Goal: Task Accomplishment & Management: Use online tool/utility

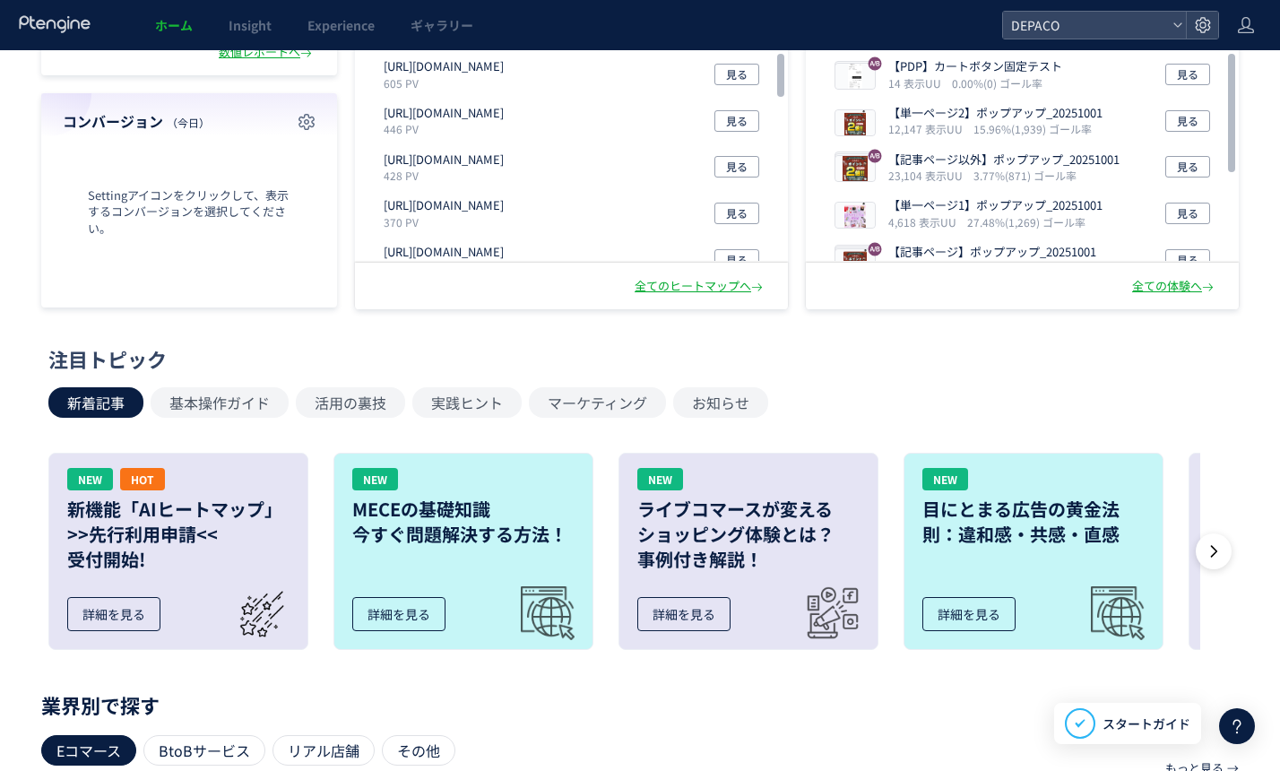
scroll to position [74, 0]
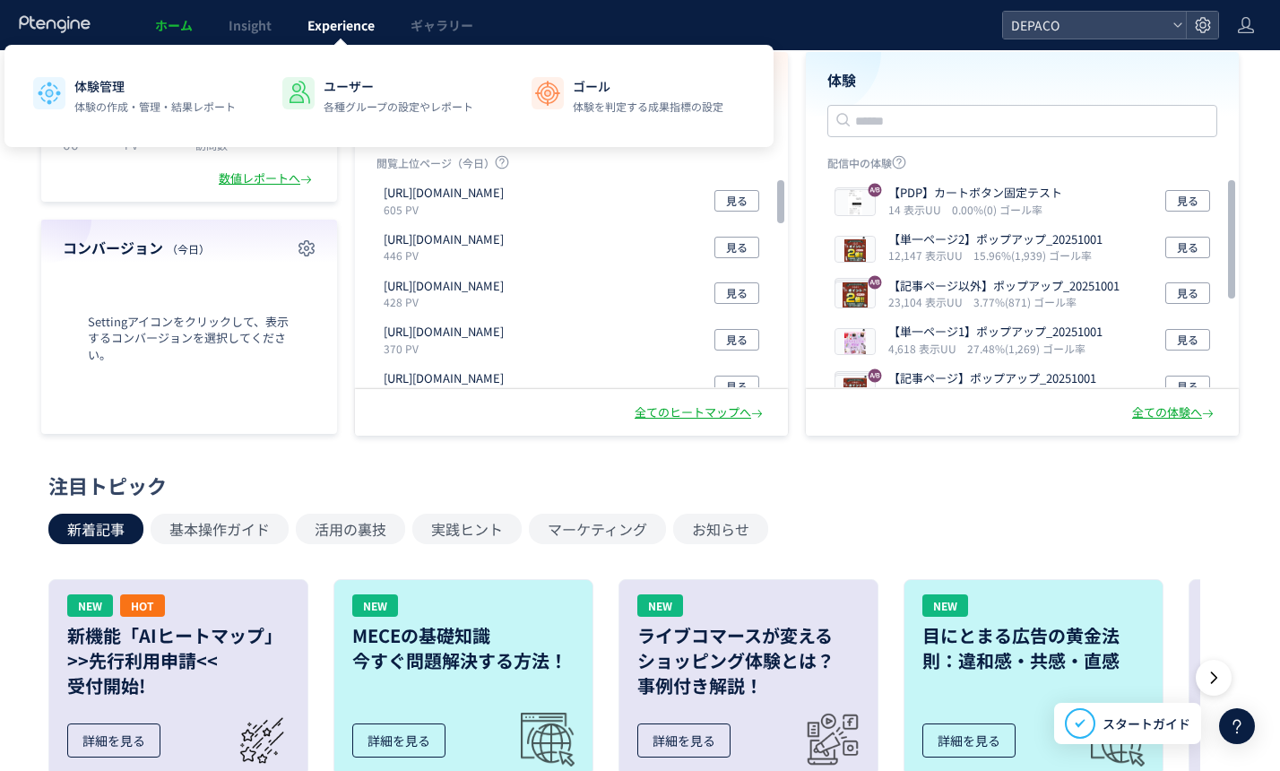
click at [358, 28] on span "Experience" at bounding box center [341, 25] width 67 height 18
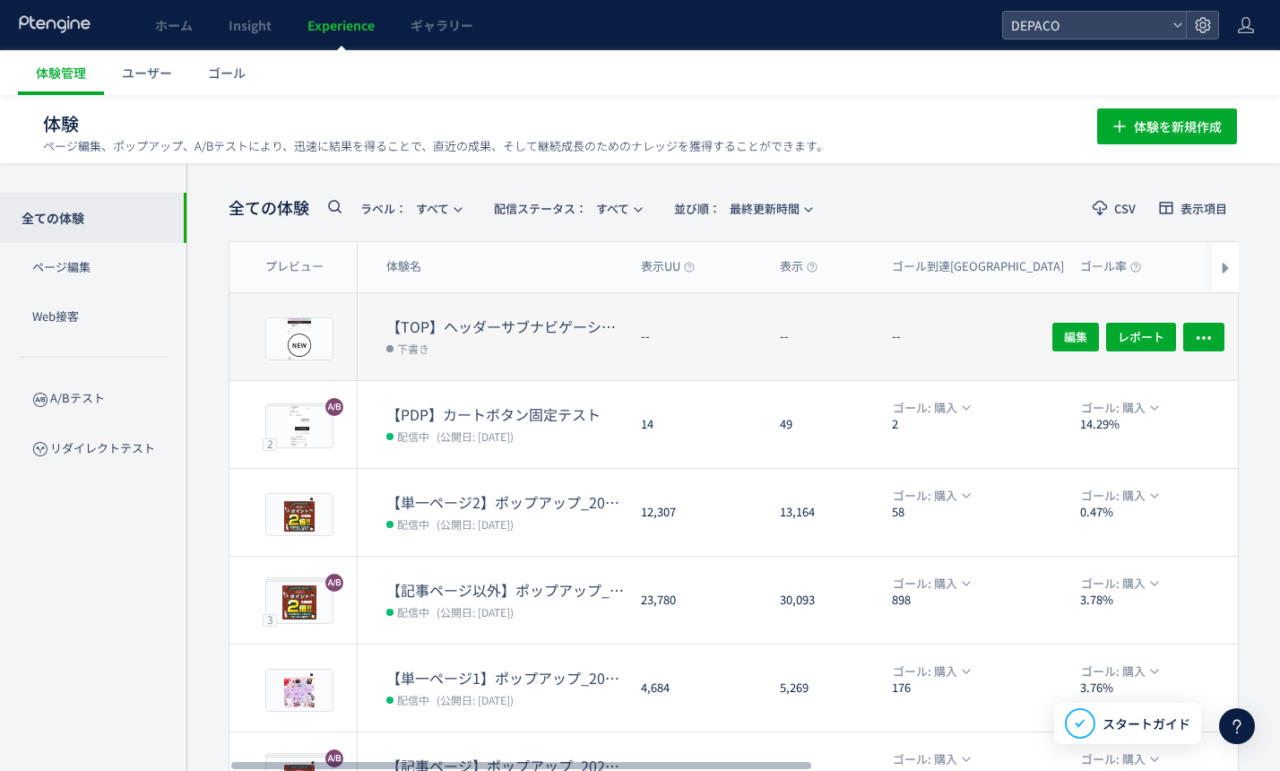
click at [467, 331] on dt "【TOP】ヘッダーサブナビゲーションテスト" at bounding box center [506, 326] width 240 height 21
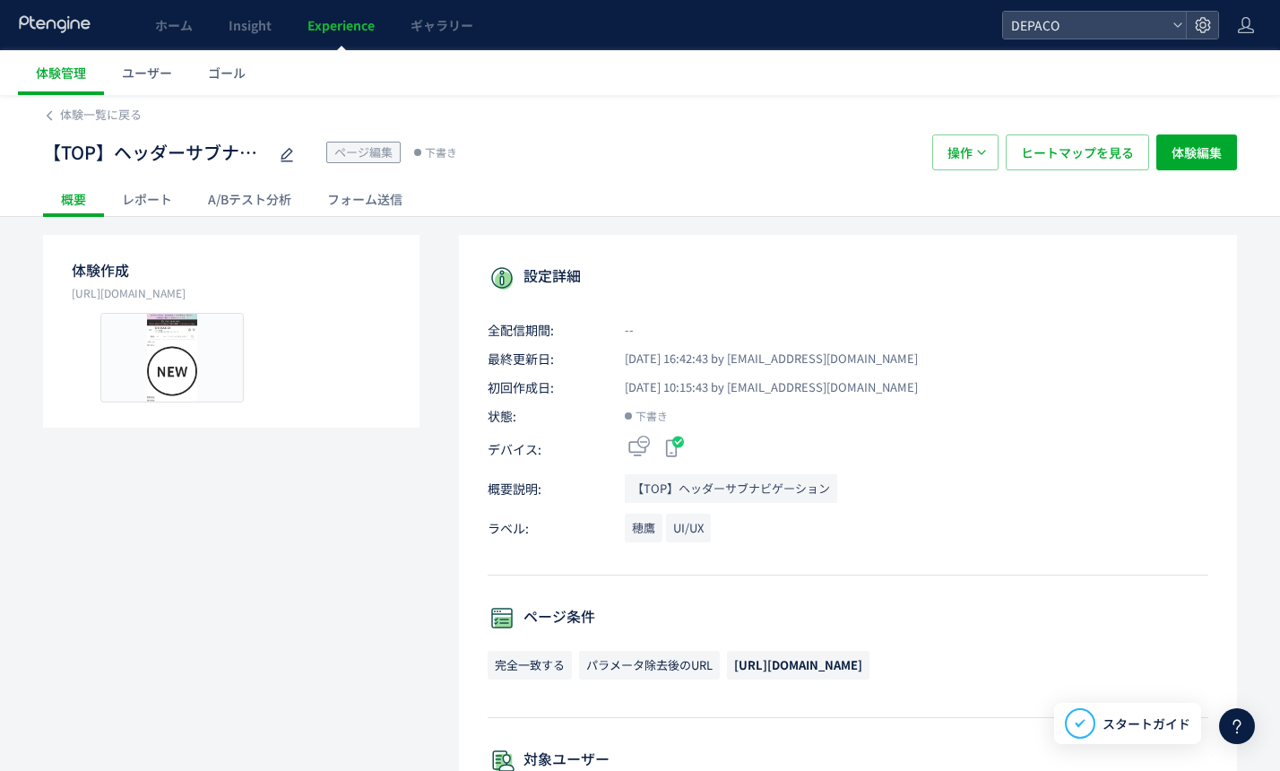
click at [353, 25] on span "Experience" at bounding box center [341, 25] width 67 height 18
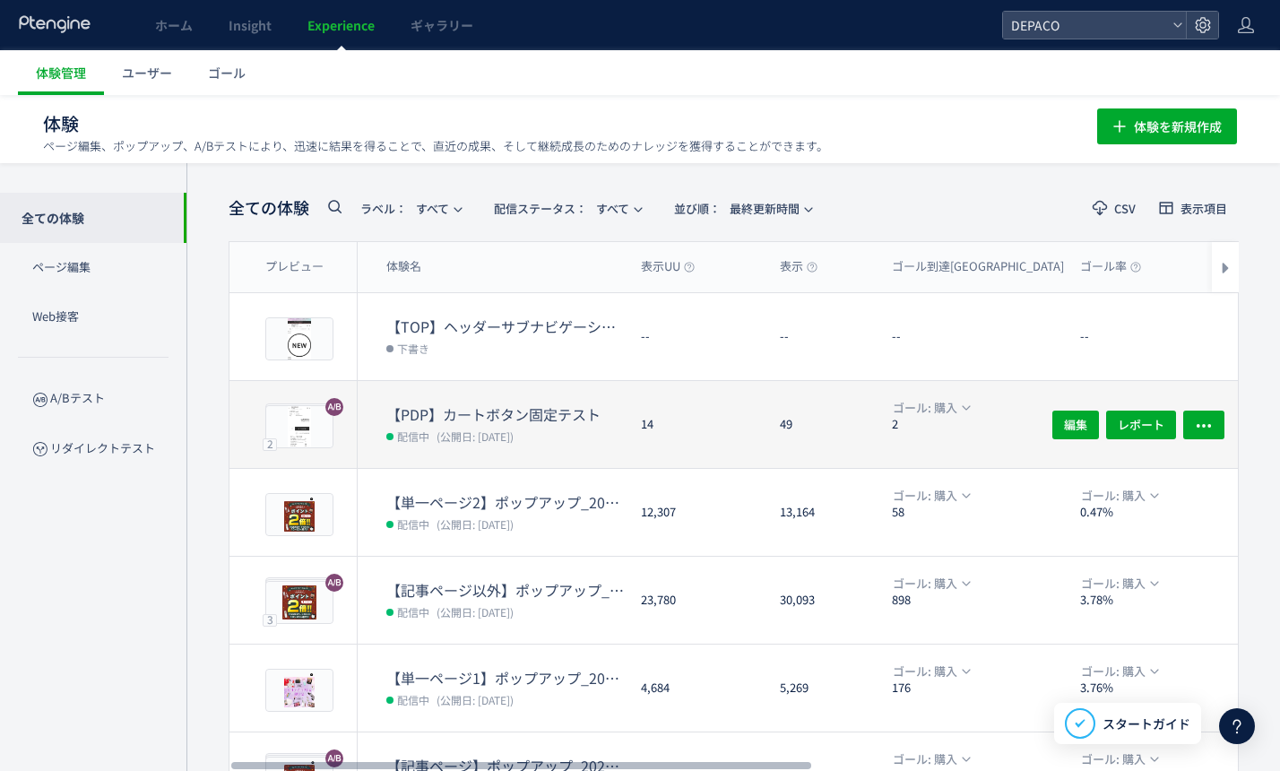
click at [519, 426] on dd "配信中 (公開日: 2025/10/02)" at bounding box center [506, 435] width 240 height 23
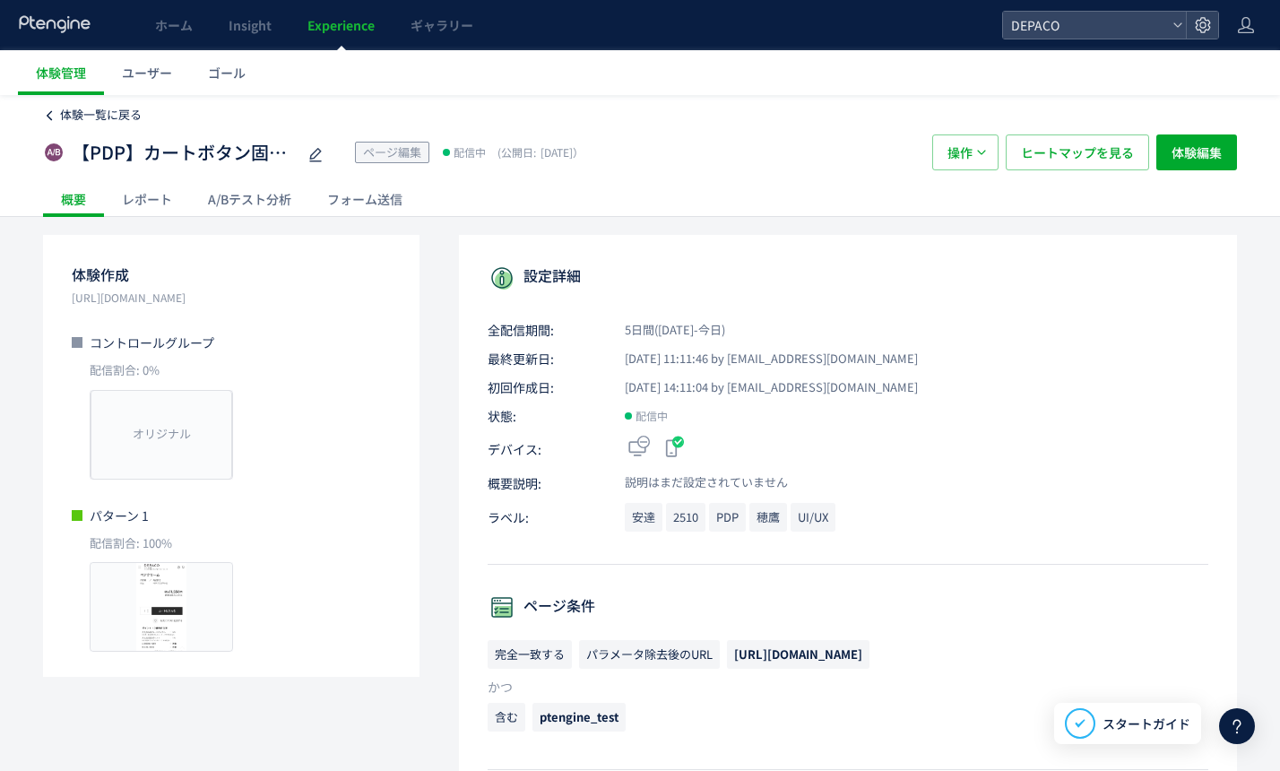
click at [91, 111] on span "体験一覧に戻る" at bounding box center [101, 114] width 82 height 17
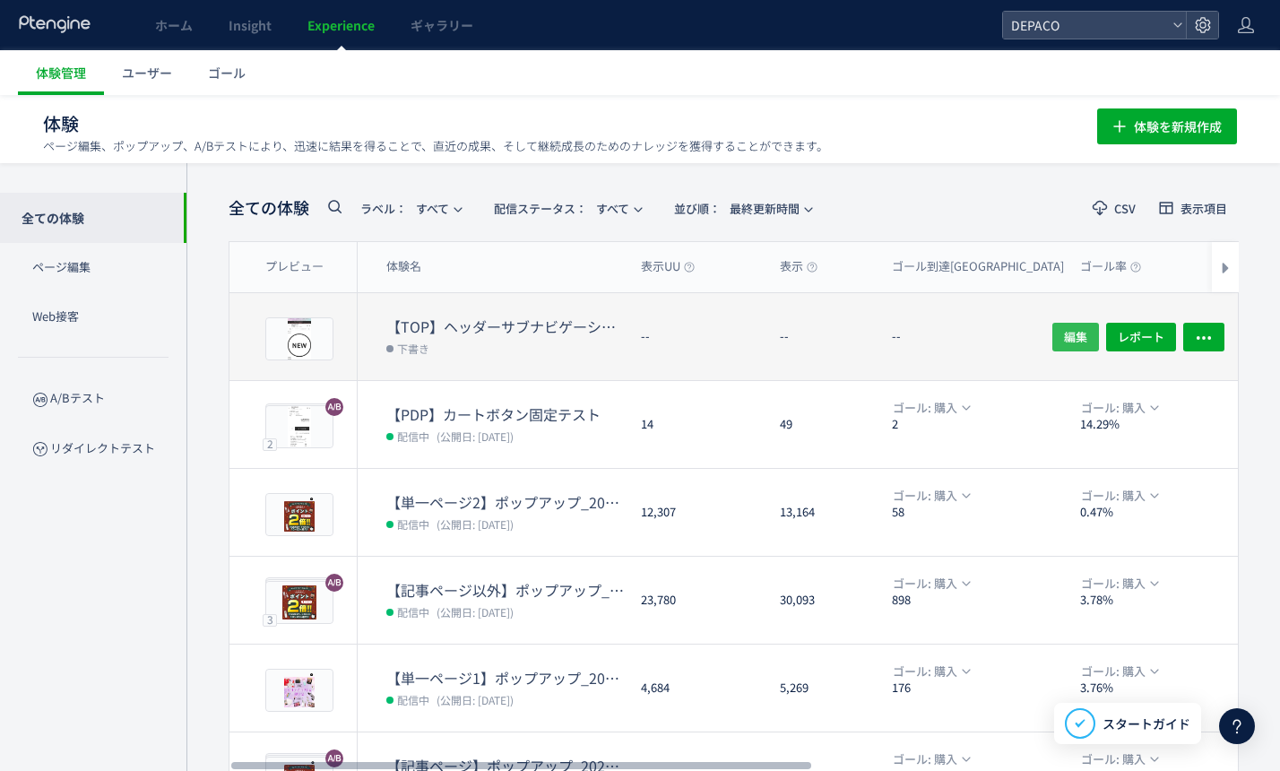
click at [1085, 337] on span "編集" at bounding box center [1075, 336] width 23 height 29
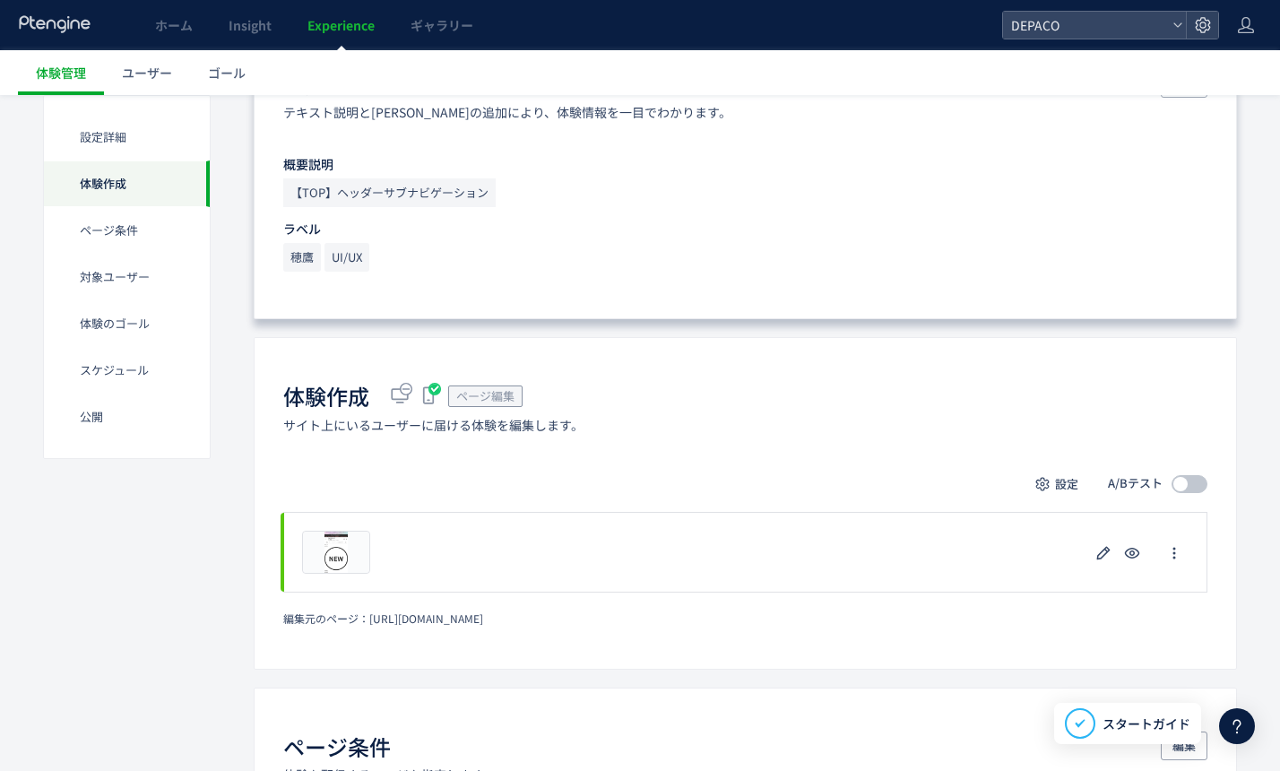
scroll to position [90, 0]
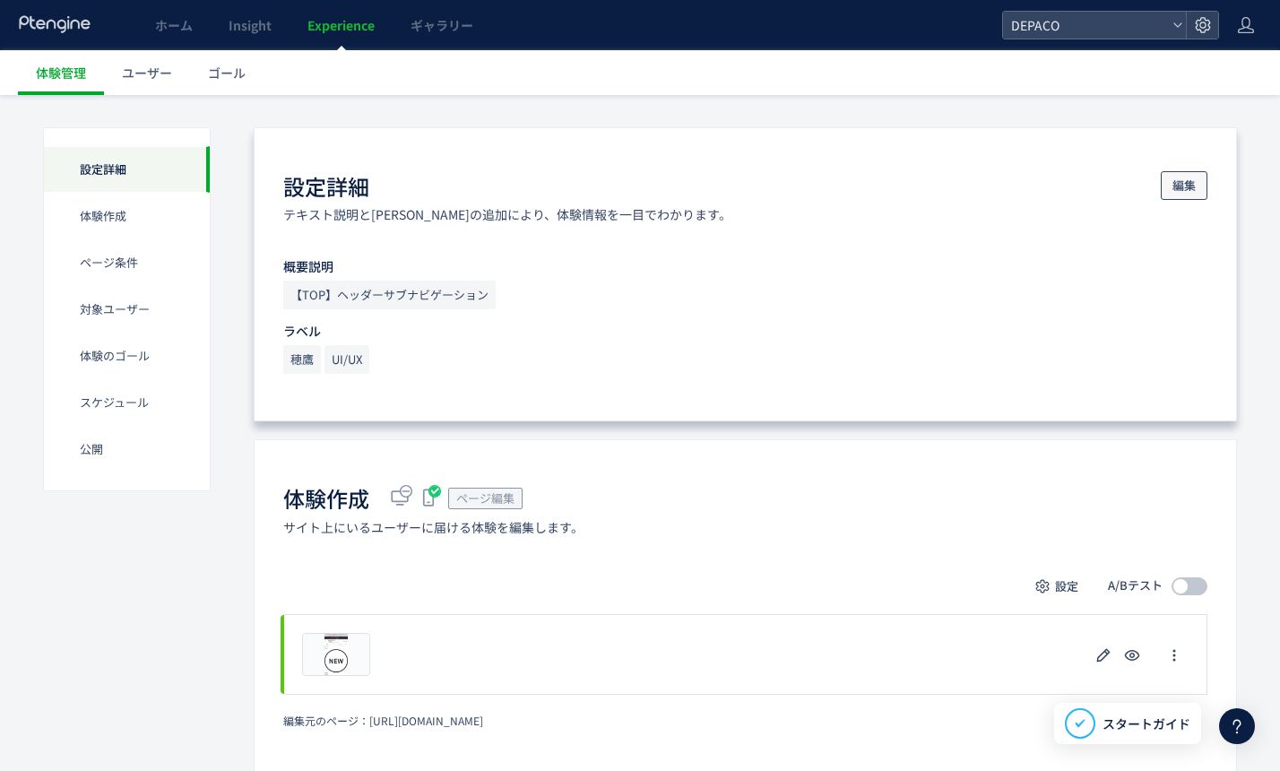
click at [1180, 185] on span "編集" at bounding box center [1184, 185] width 23 height 29
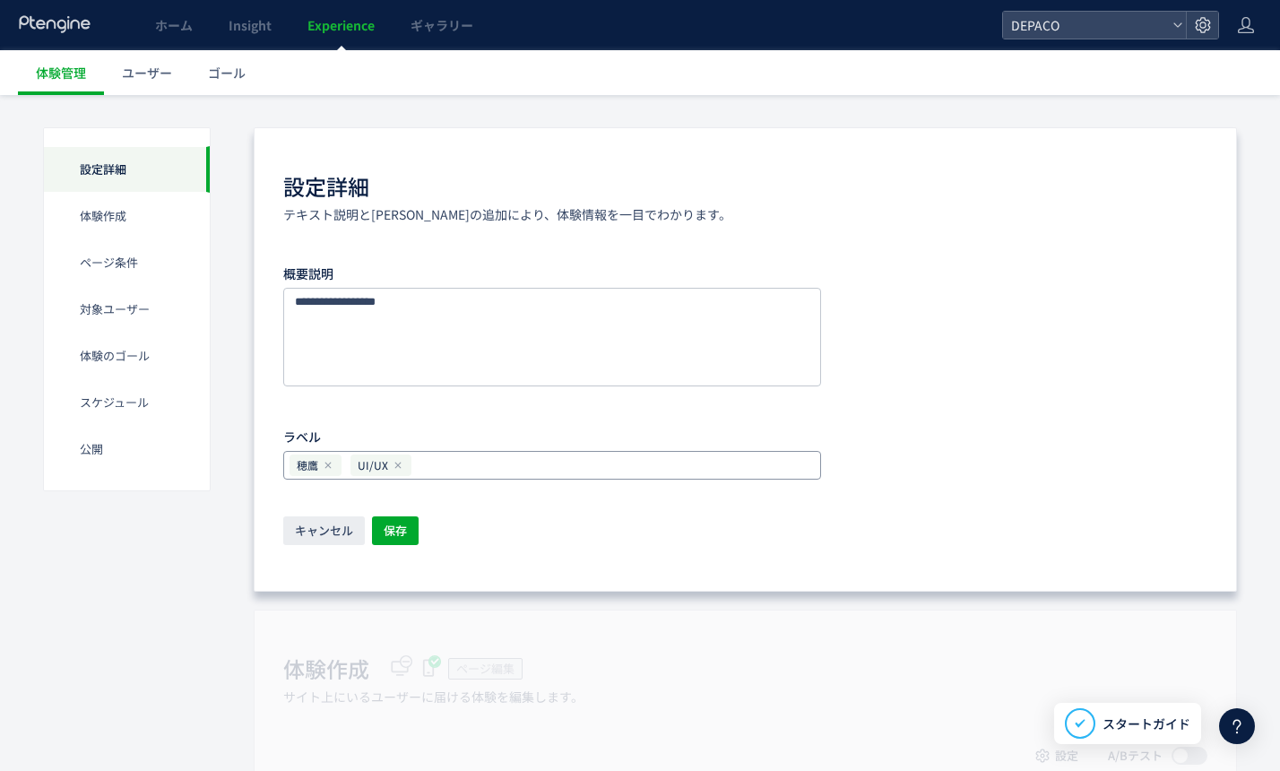
click at [449, 466] on input "text" at bounding box center [615, 466] width 391 height 22
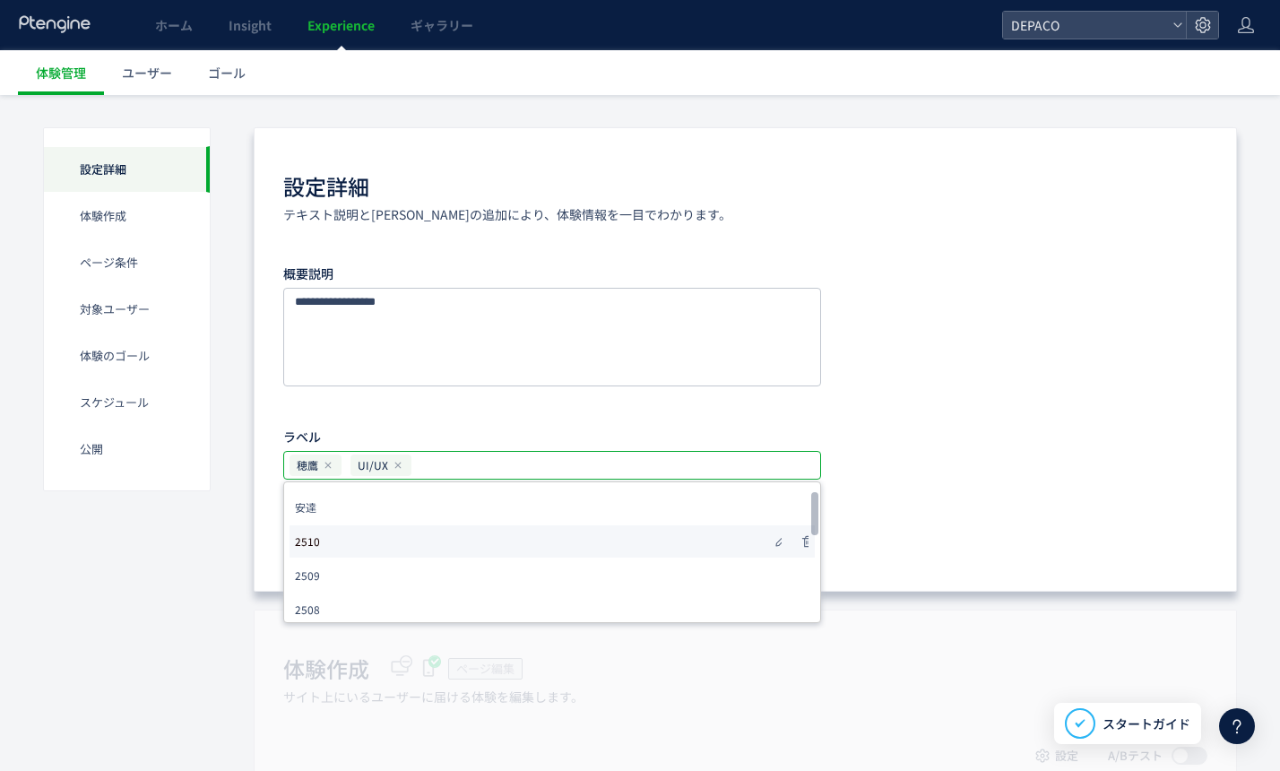
click at [336, 551] on li "2510" at bounding box center [552, 541] width 525 height 32
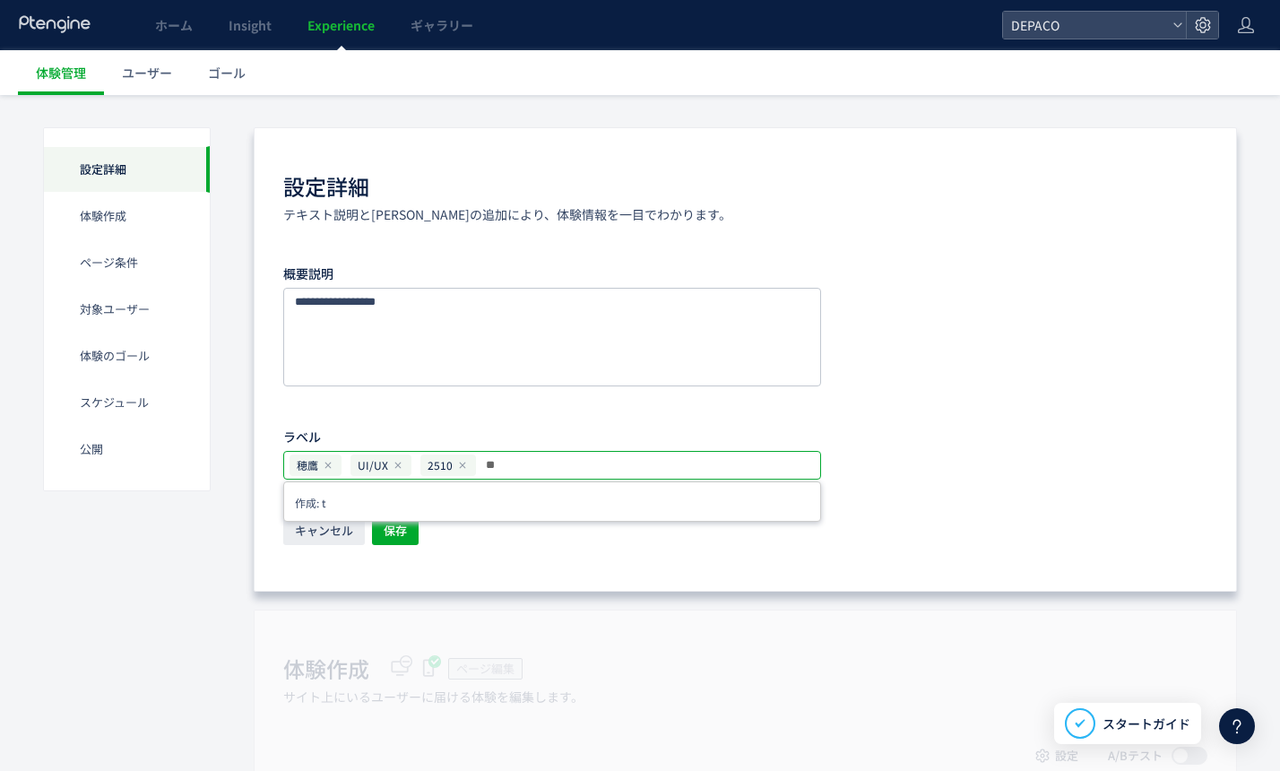
type input "*"
type input "***"
click at [569, 525] on div "キャンセル 保存" at bounding box center [745, 531] width 924 height 31
drag, startPoint x: 301, startPoint y: 503, endPoint x: 380, endPoint y: 538, distance: 86.3
click at [302, 503] on li "作成: TOP" at bounding box center [552, 502] width 525 height 22
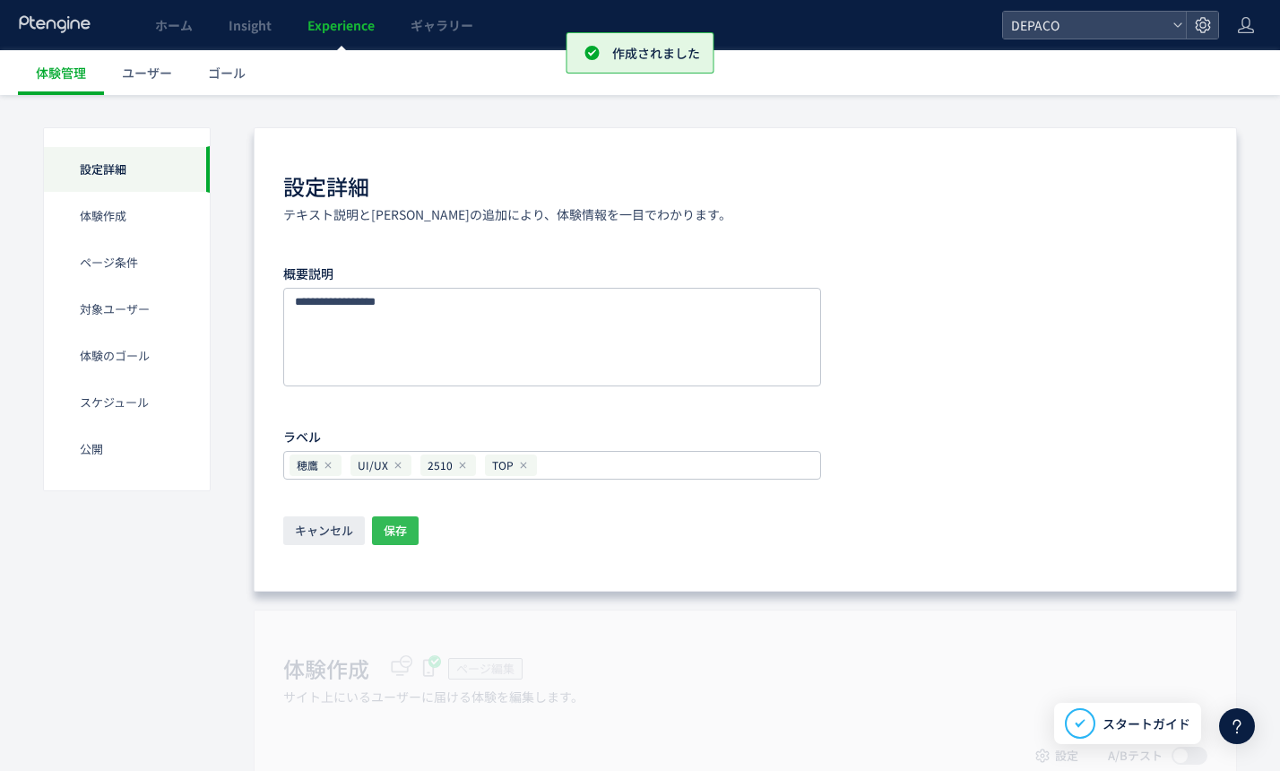
click at [384, 526] on span "保存" at bounding box center [395, 530] width 23 height 29
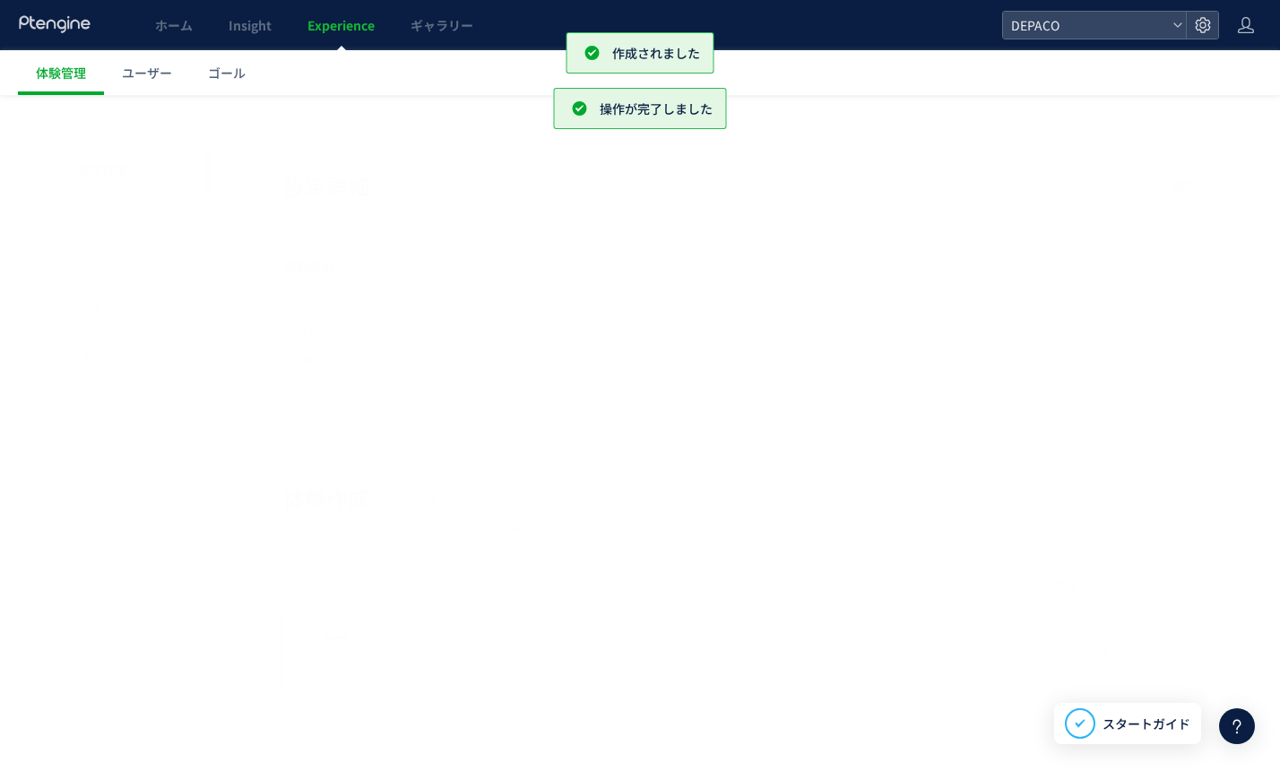
scroll to position [0, 0]
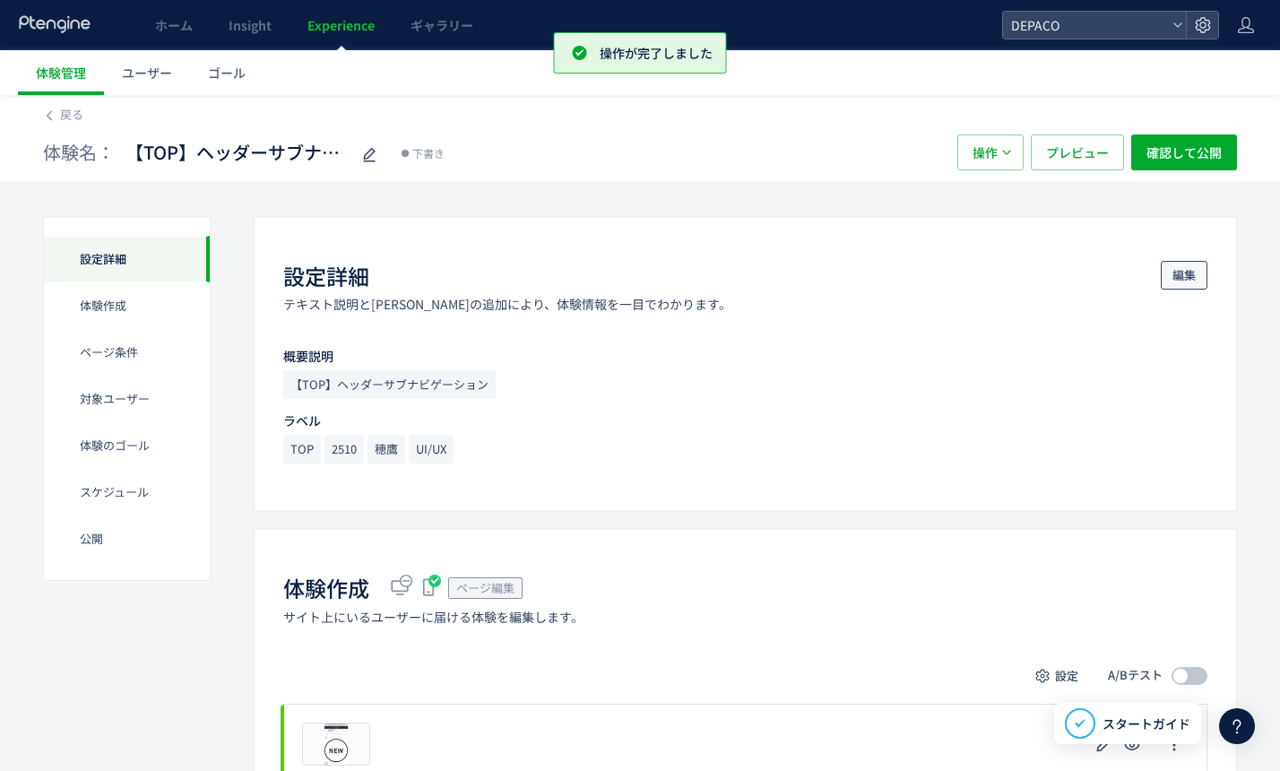
click at [1202, 270] on button "編集" at bounding box center [1184, 275] width 47 height 29
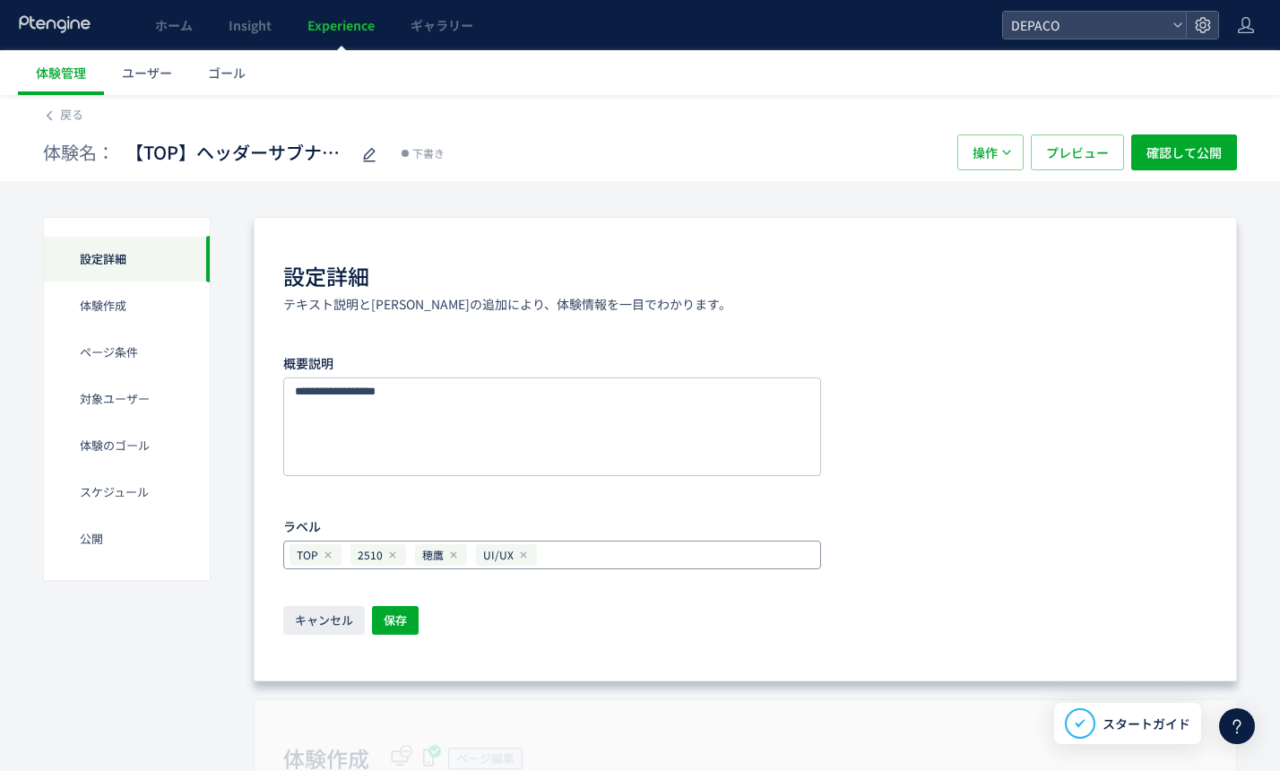
click at [570, 565] on input "text" at bounding box center [678, 555] width 267 height 22
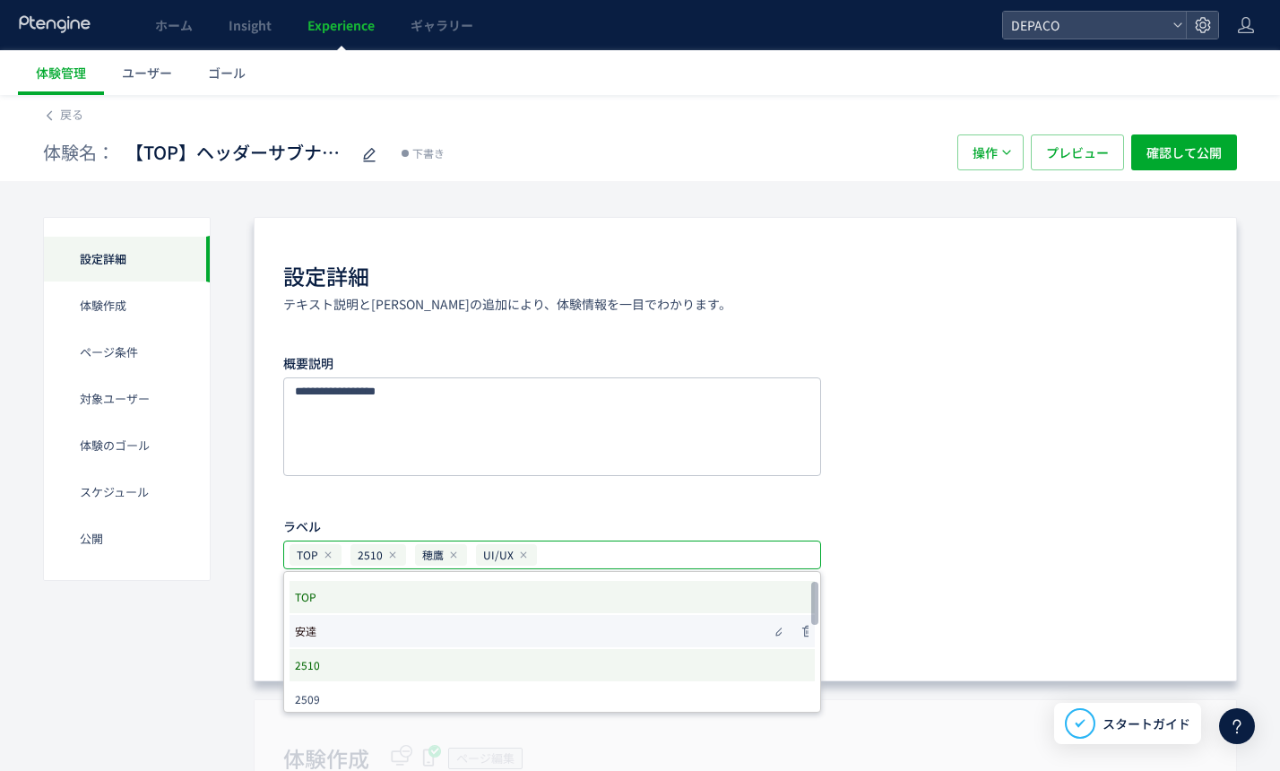
drag, startPoint x: 314, startPoint y: 630, endPoint x: 324, endPoint y: 623, distance: 12.2
click at [316, 628] on li "安達" at bounding box center [552, 631] width 525 height 32
click at [888, 554] on div "概要説明 ラベル TOP 2510 穂鷹 UI/UX 安達 TOP 安達 2510 2509 2508 黒田 SS金地 2507 ポップアップ ブランド一覧 …" at bounding box center [745, 459] width 924 height 221
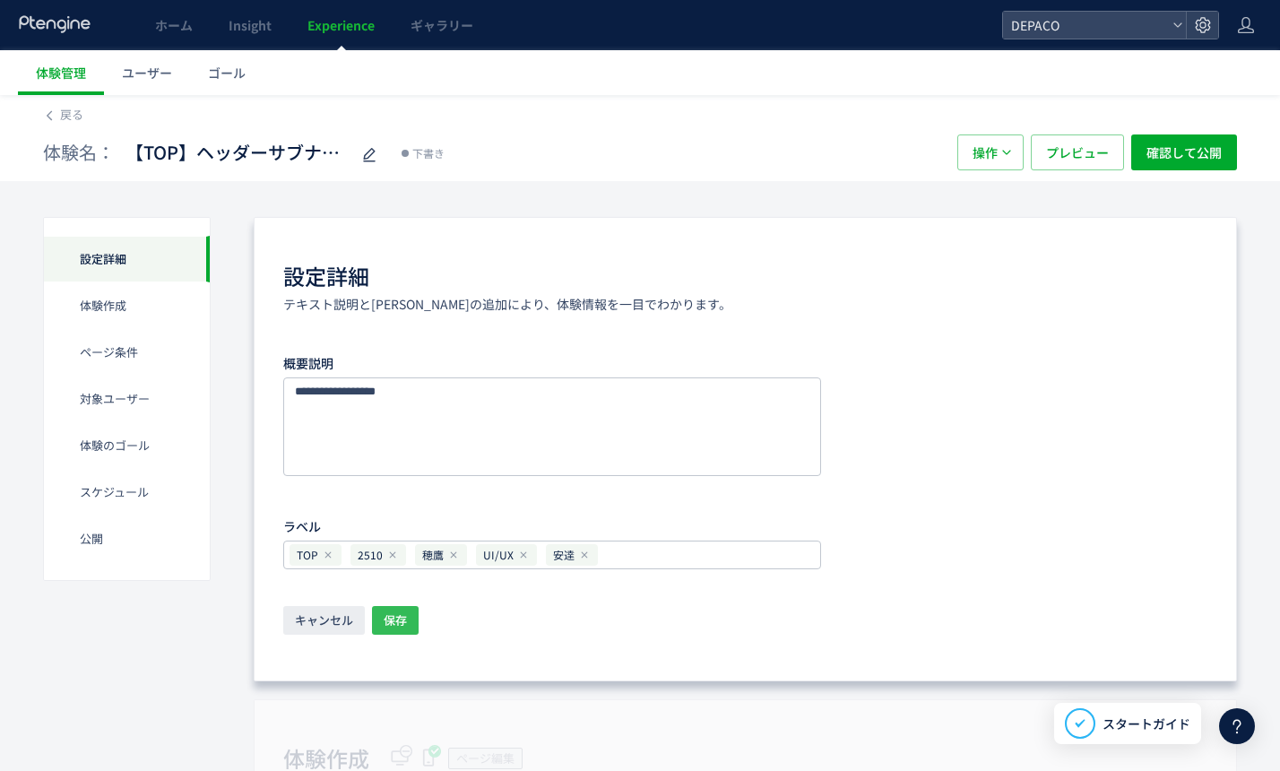
click at [401, 623] on span "保存" at bounding box center [395, 620] width 23 height 29
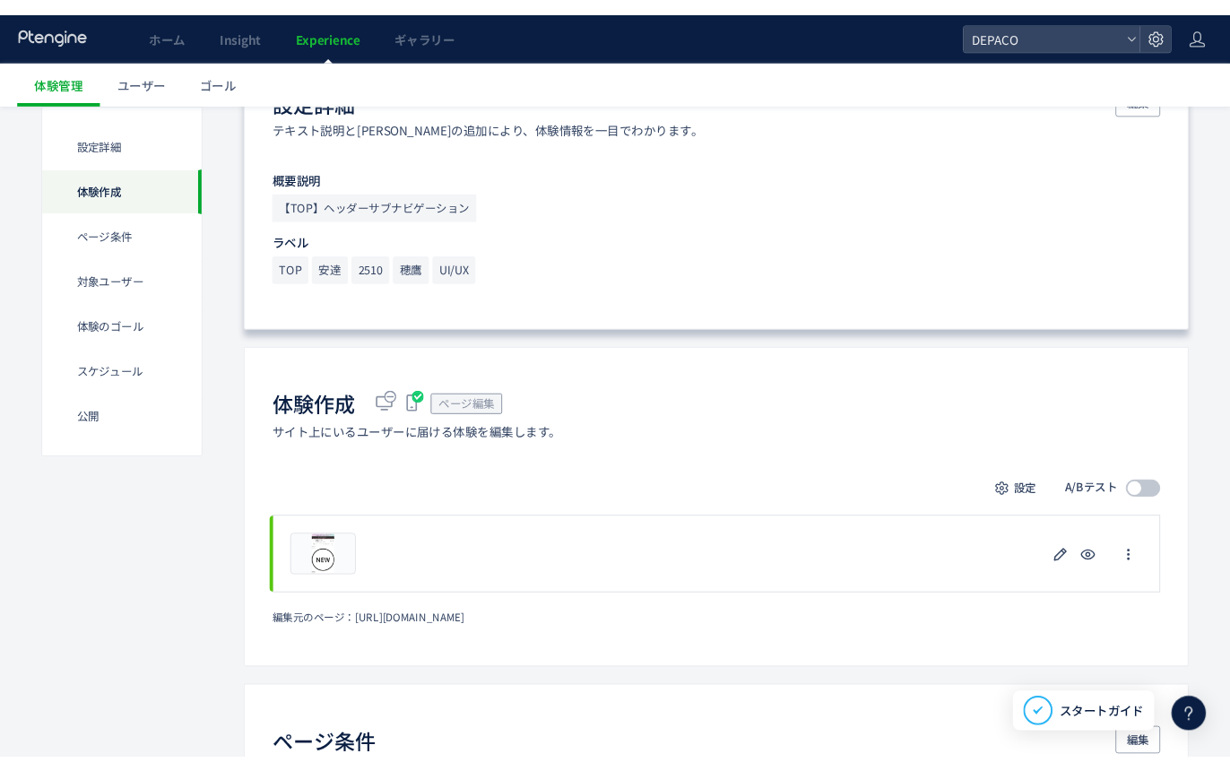
scroll to position [179, 0]
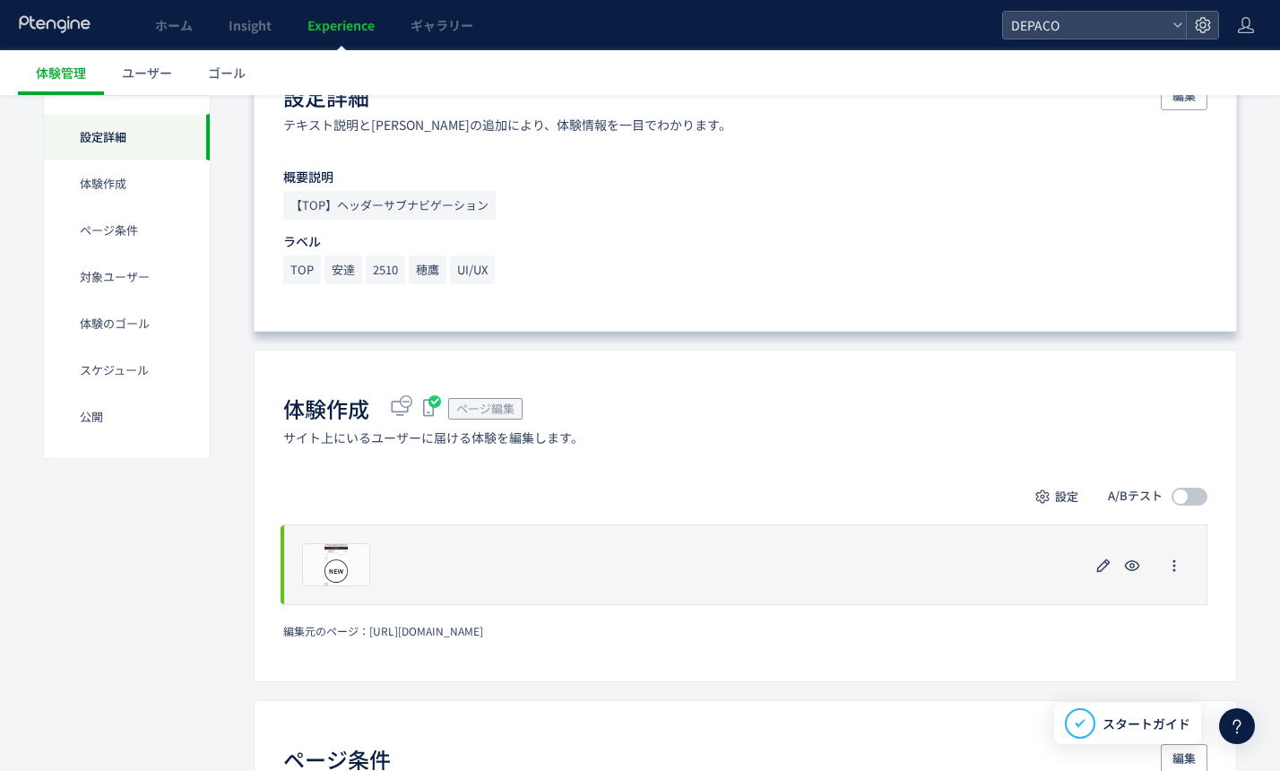
click at [984, 574] on div "プレビュー" at bounding box center [745, 565] width 924 height 81
click at [394, 562] on div "プレビュー" at bounding box center [745, 565] width 924 height 81
click at [359, 566] on span "プレビュー" at bounding box center [337, 564] width 58 height 17
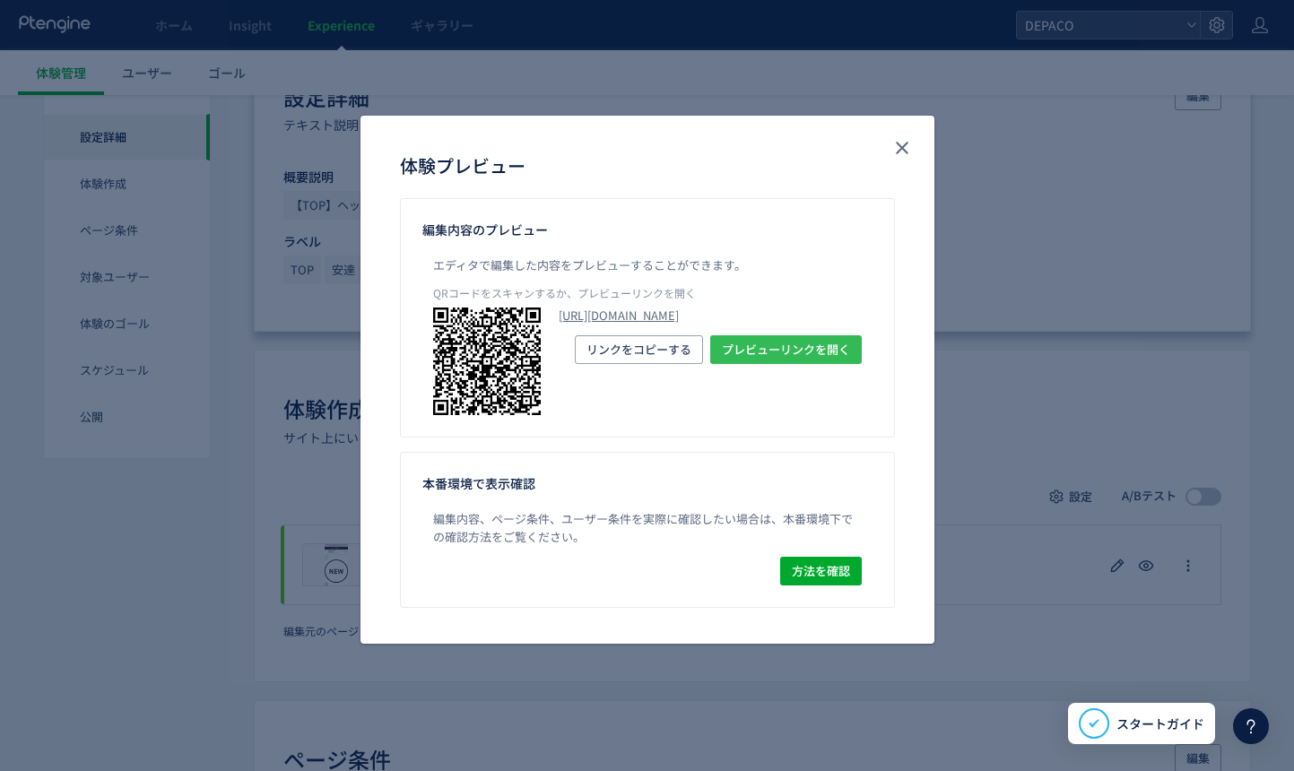
click at [785, 364] on span "プレビューリンクを開く" at bounding box center [786, 349] width 128 height 29
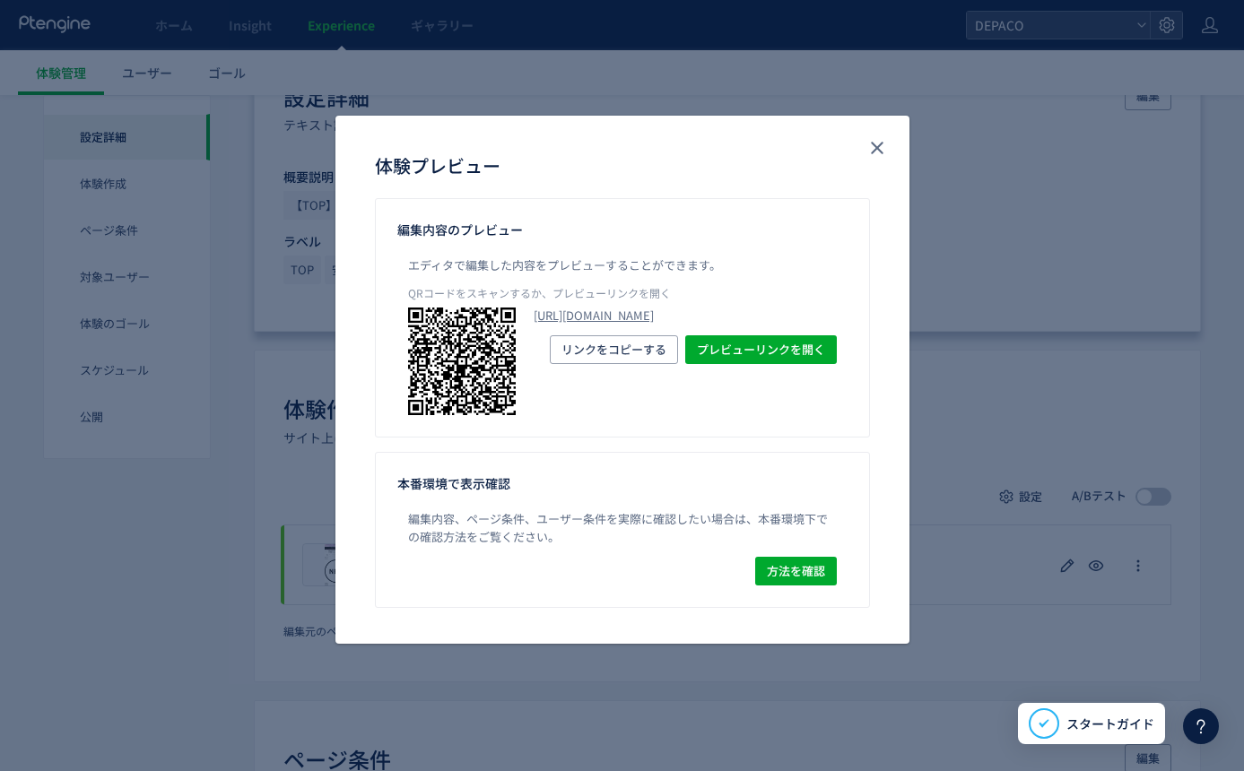
click at [1083, 406] on div "体験プレビュー 編集内容のプレビュー エディタで編集した内容をプレビューすることができます。 QRコードをスキャンするか、プレビューリンクを開く https:…" at bounding box center [622, 385] width 1244 height 771
click at [877, 145] on icon "close" at bounding box center [877, 148] width 22 height 22
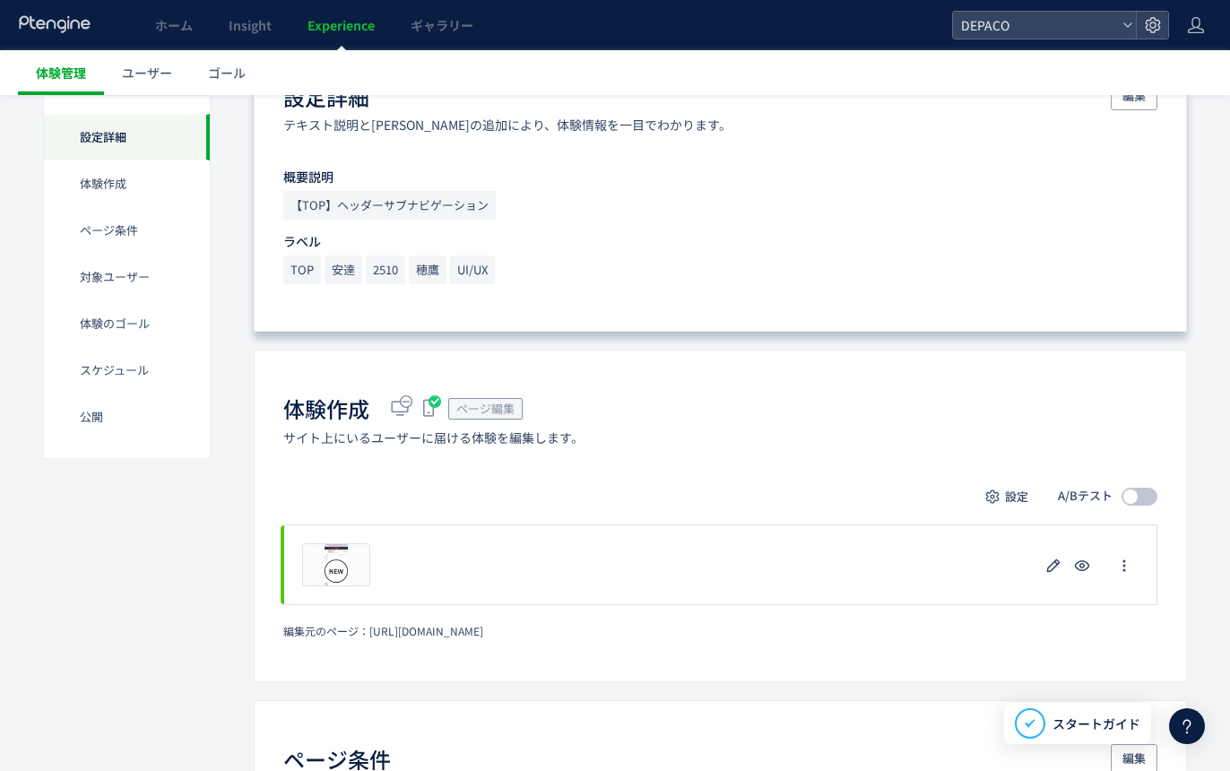
click at [62, 74] on span "体験管理" at bounding box center [61, 73] width 50 height 18
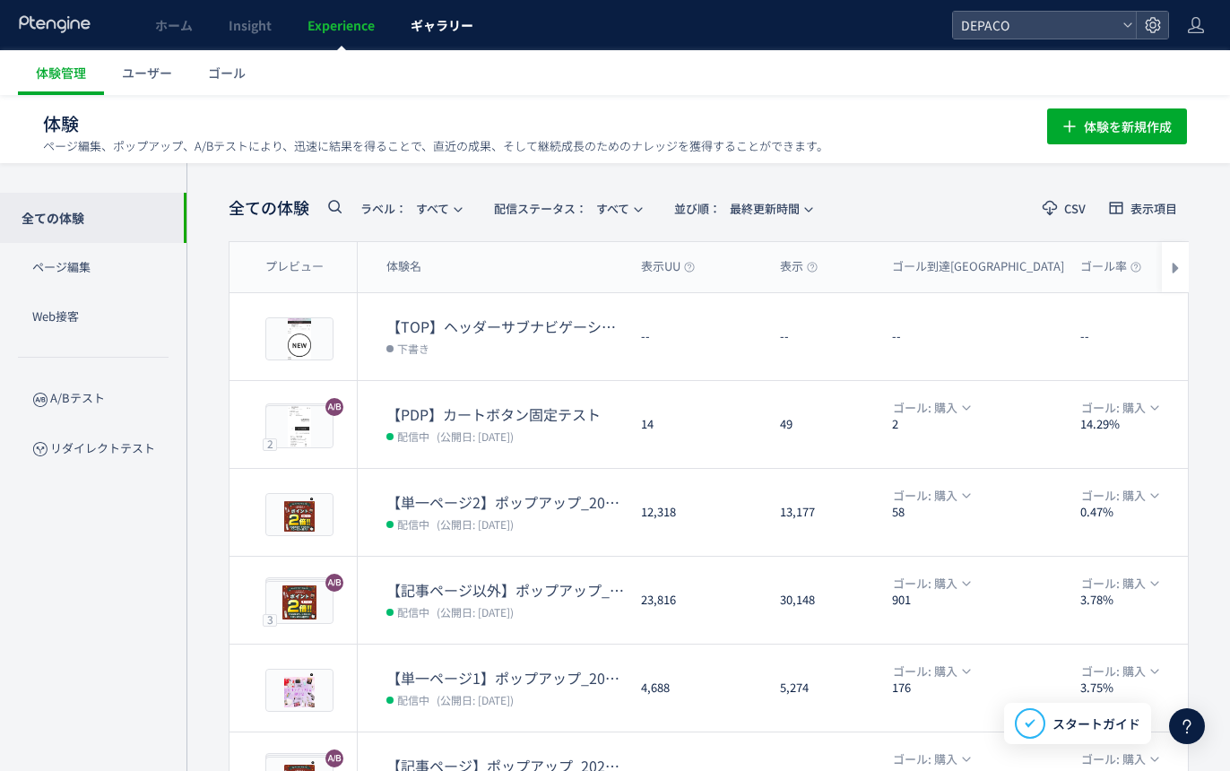
click at [454, 22] on span "ギャラリー" at bounding box center [442, 25] width 63 height 18
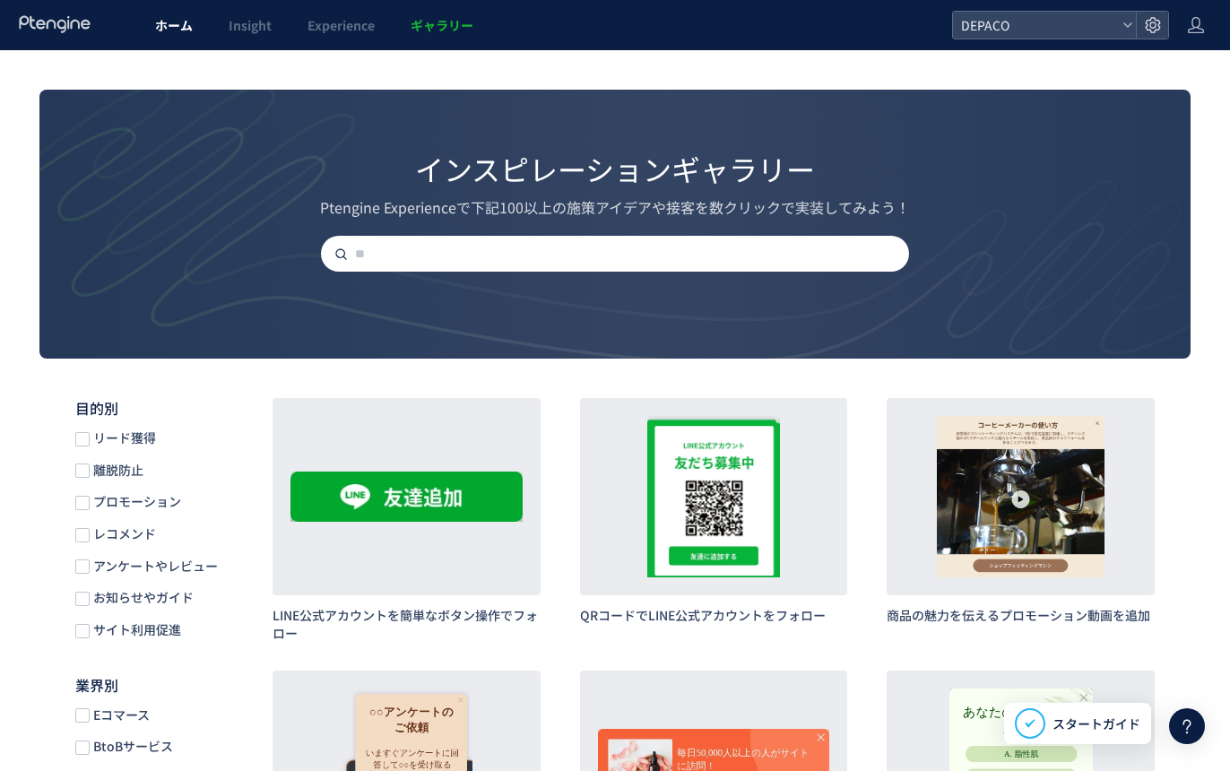
click at [173, 28] on span "ホーム" at bounding box center [174, 25] width 38 height 18
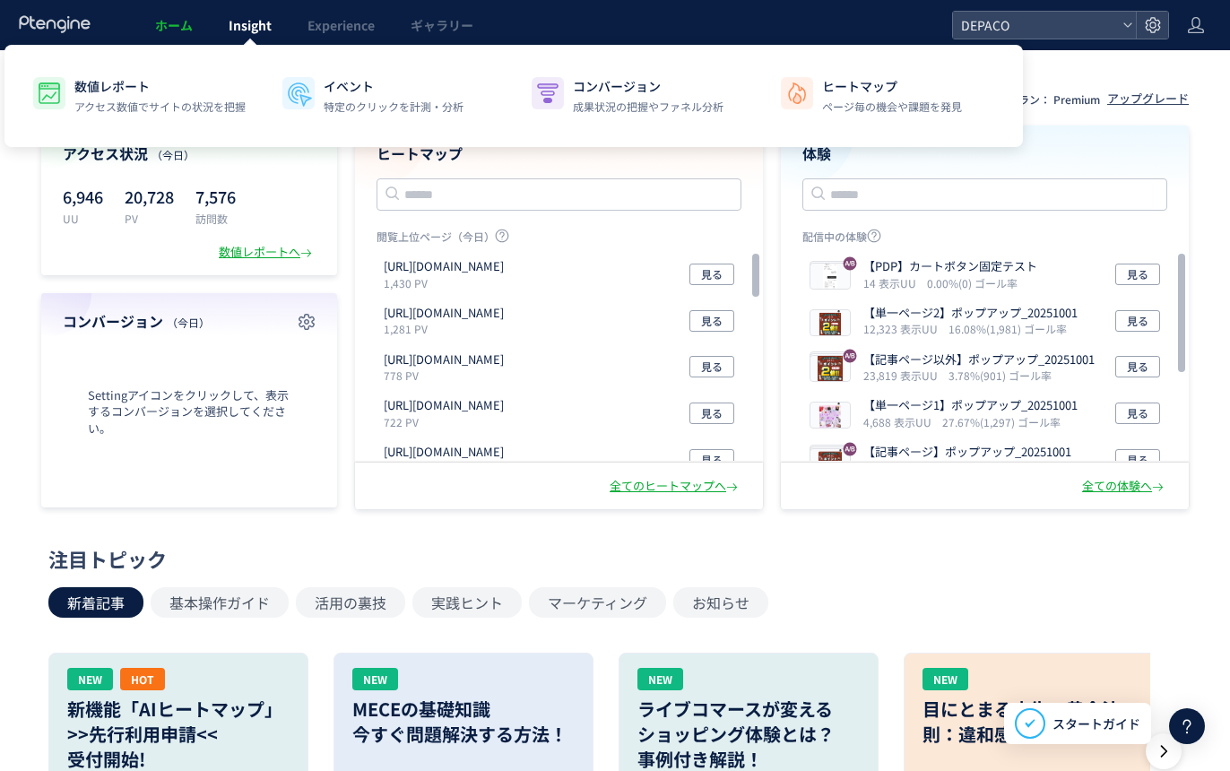
click at [270, 24] on span "Insight" at bounding box center [250, 25] width 43 height 18
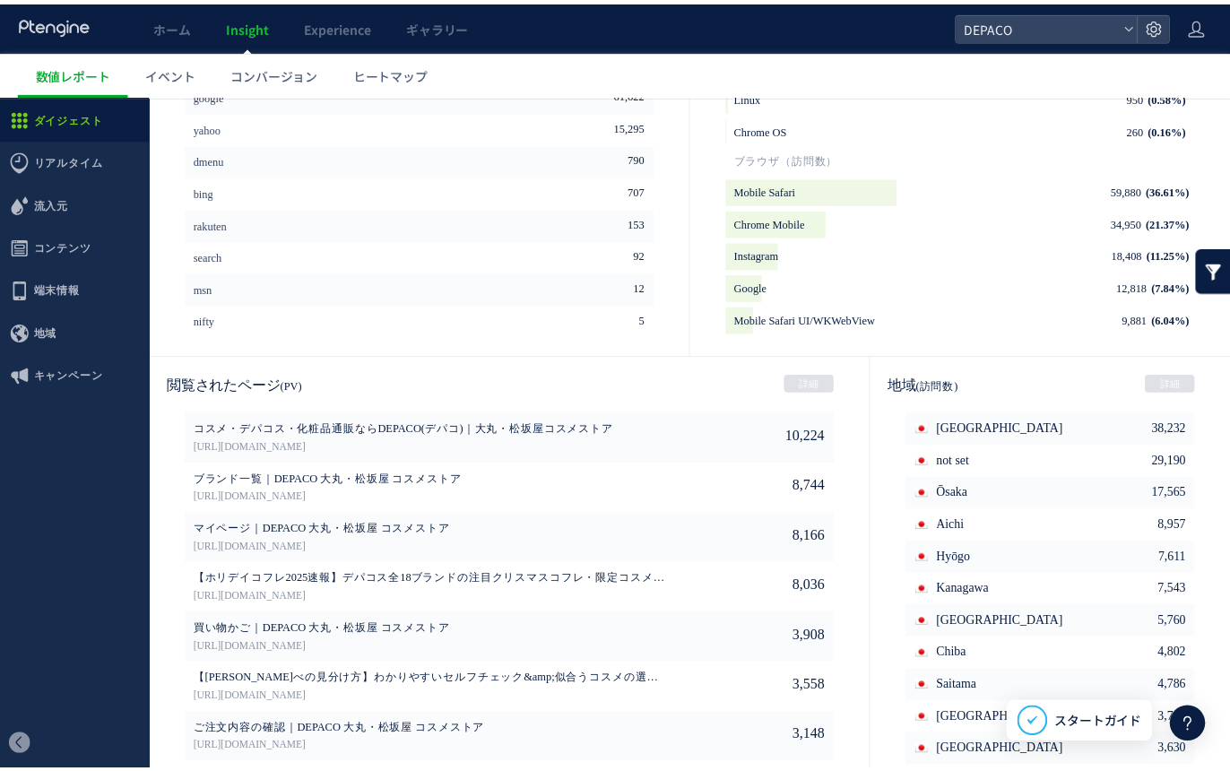
scroll to position [826, 0]
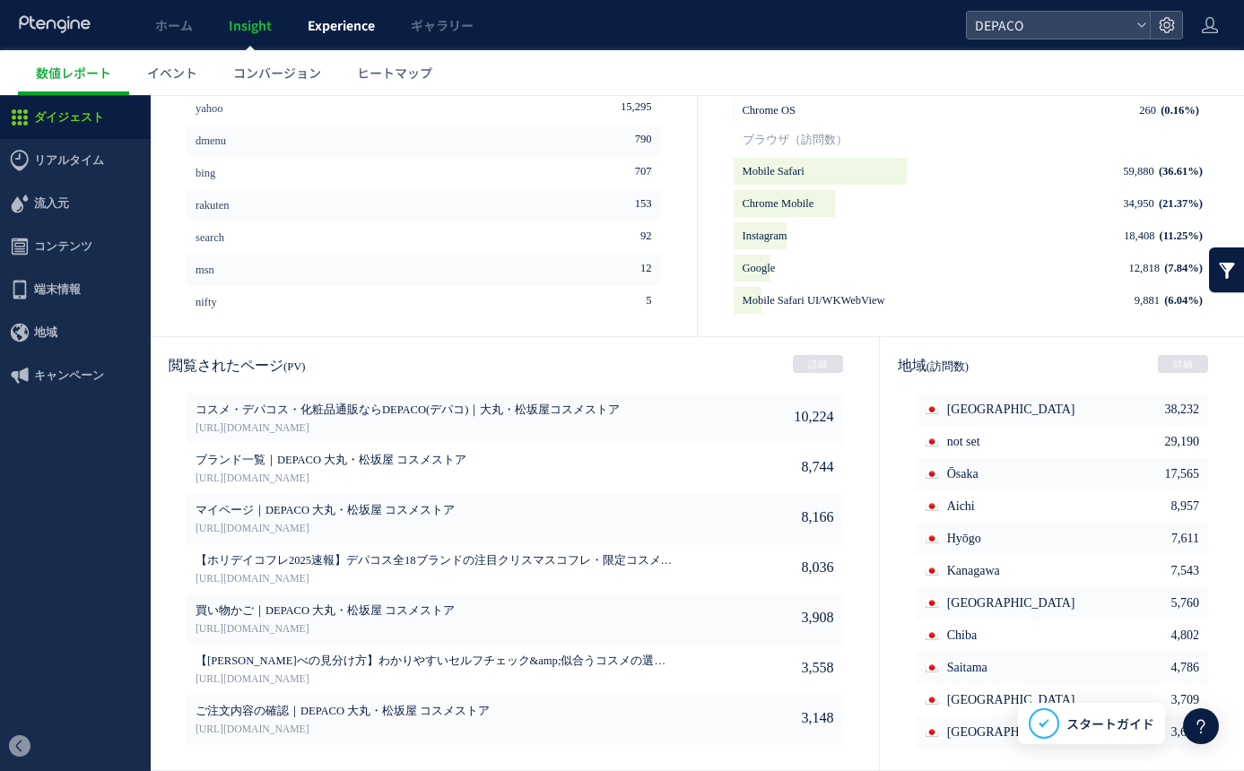
click at [325, 20] on span "Experience" at bounding box center [341, 25] width 67 height 18
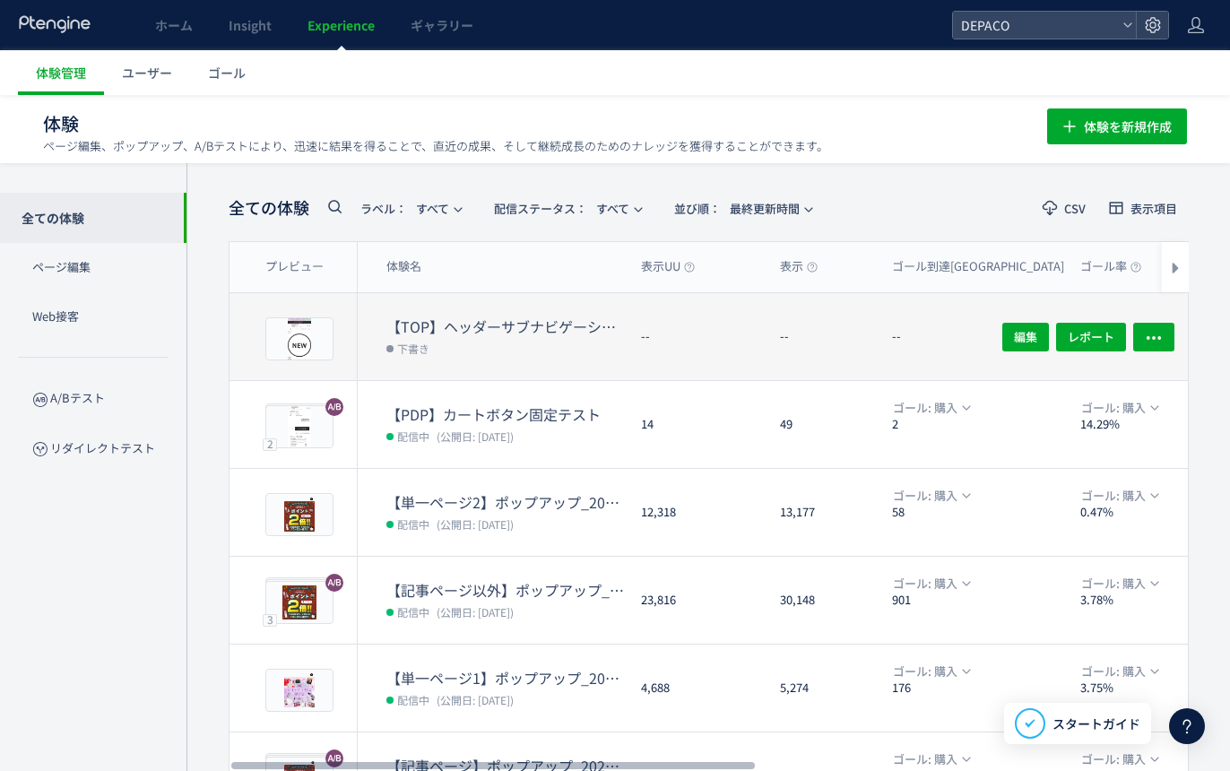
click at [554, 345] on dd "下書き" at bounding box center [506, 347] width 240 height 23
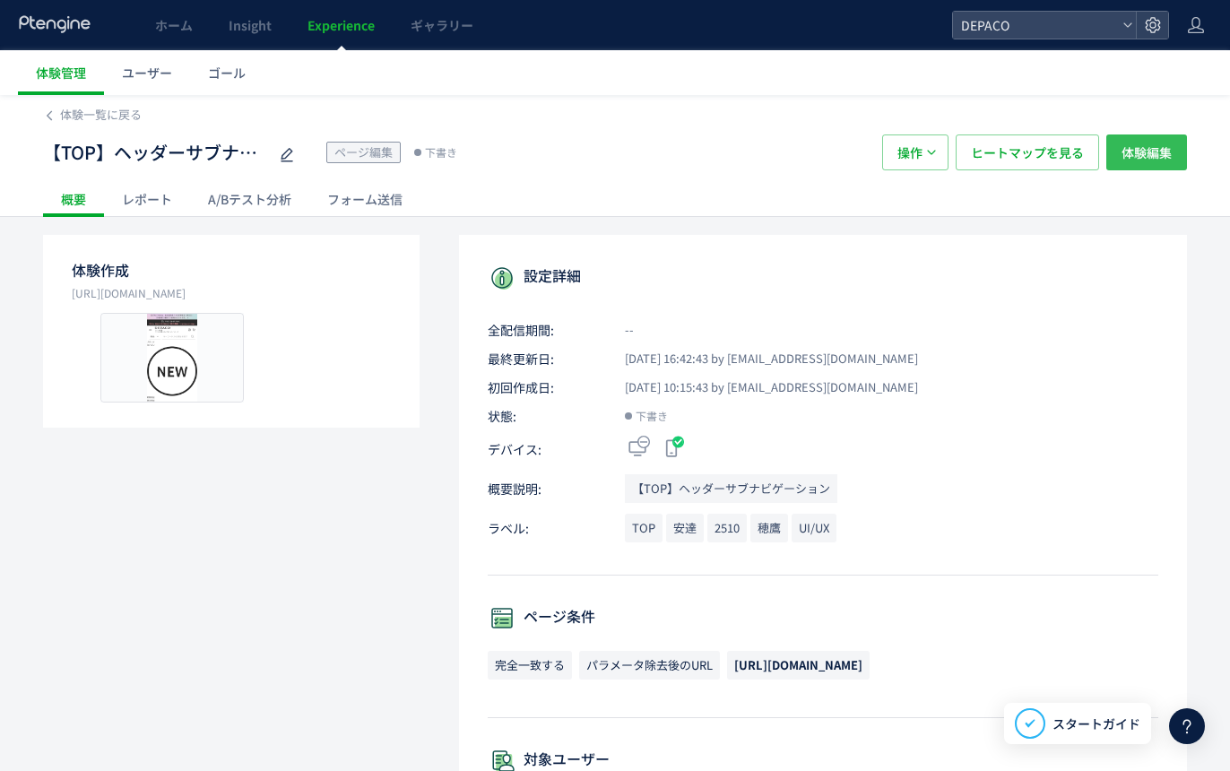
click at [1149, 154] on span "体験編集" at bounding box center [1147, 152] width 50 height 36
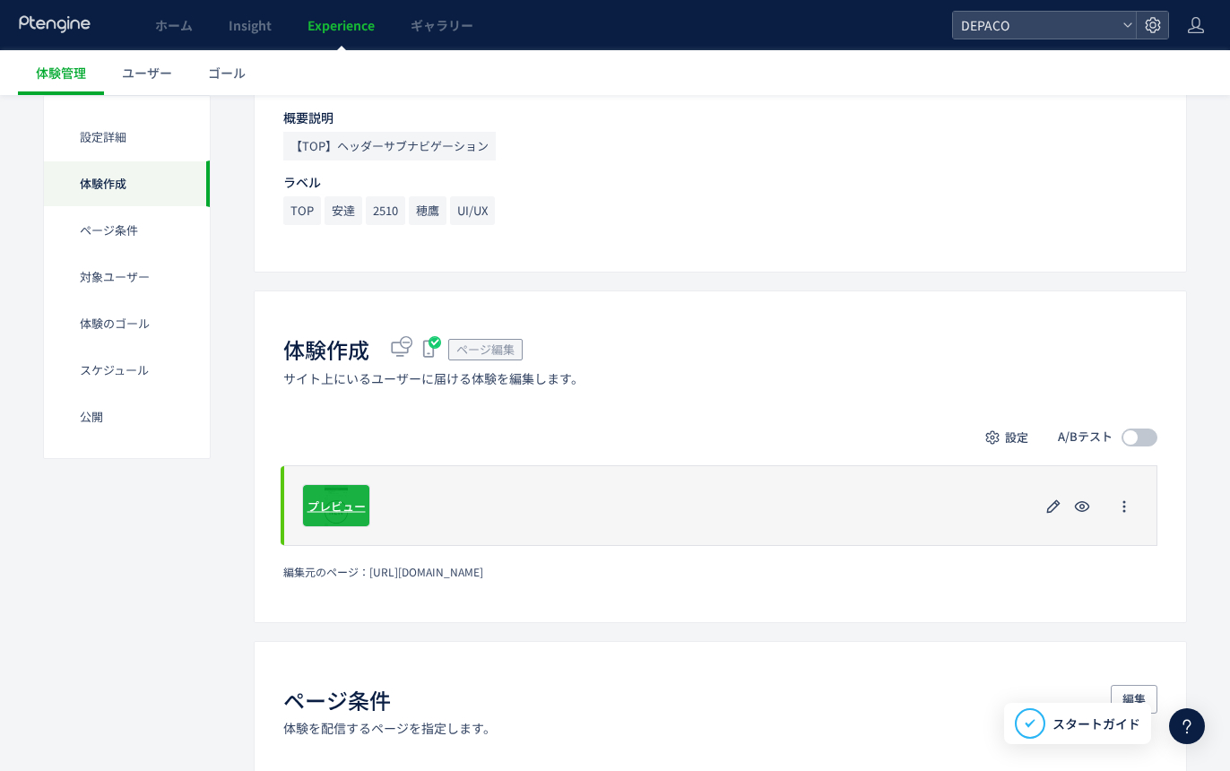
scroll to position [269, 0]
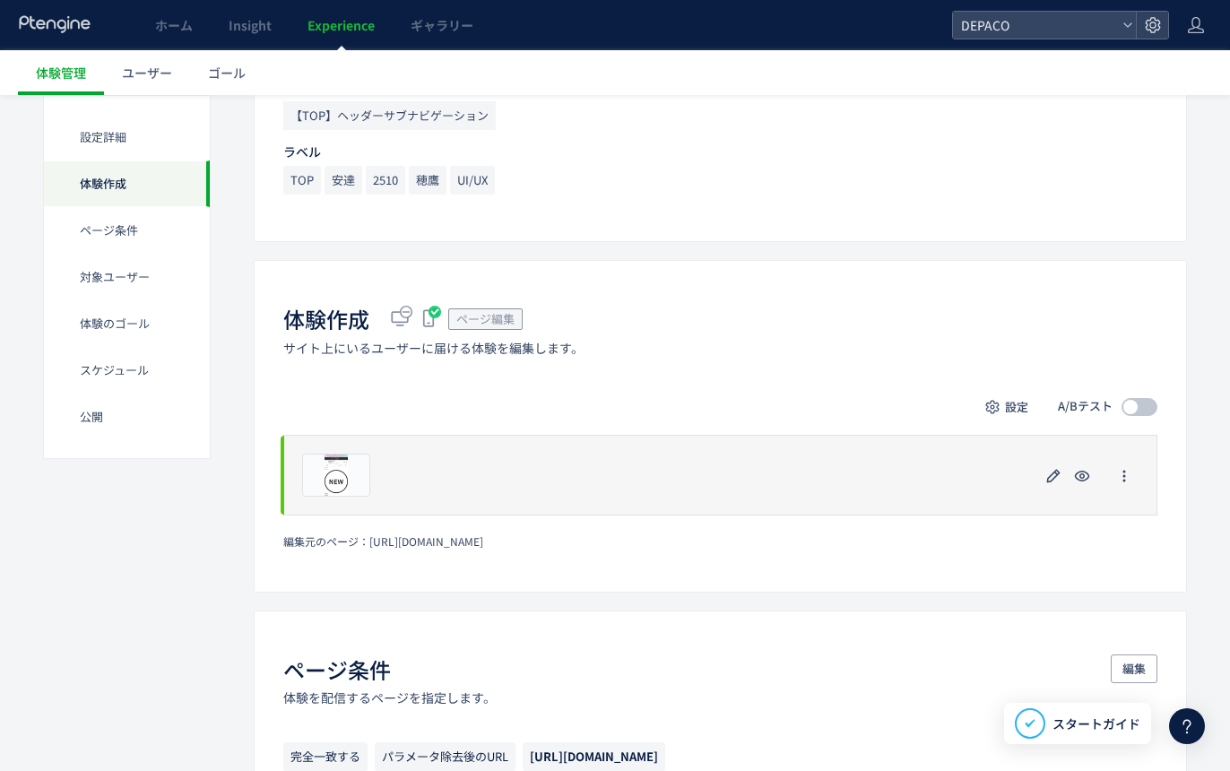
click at [414, 475] on div "プレビュー" at bounding box center [720, 475] width 874 height 81
click at [349, 473] on span "プレビュー" at bounding box center [337, 474] width 58 height 17
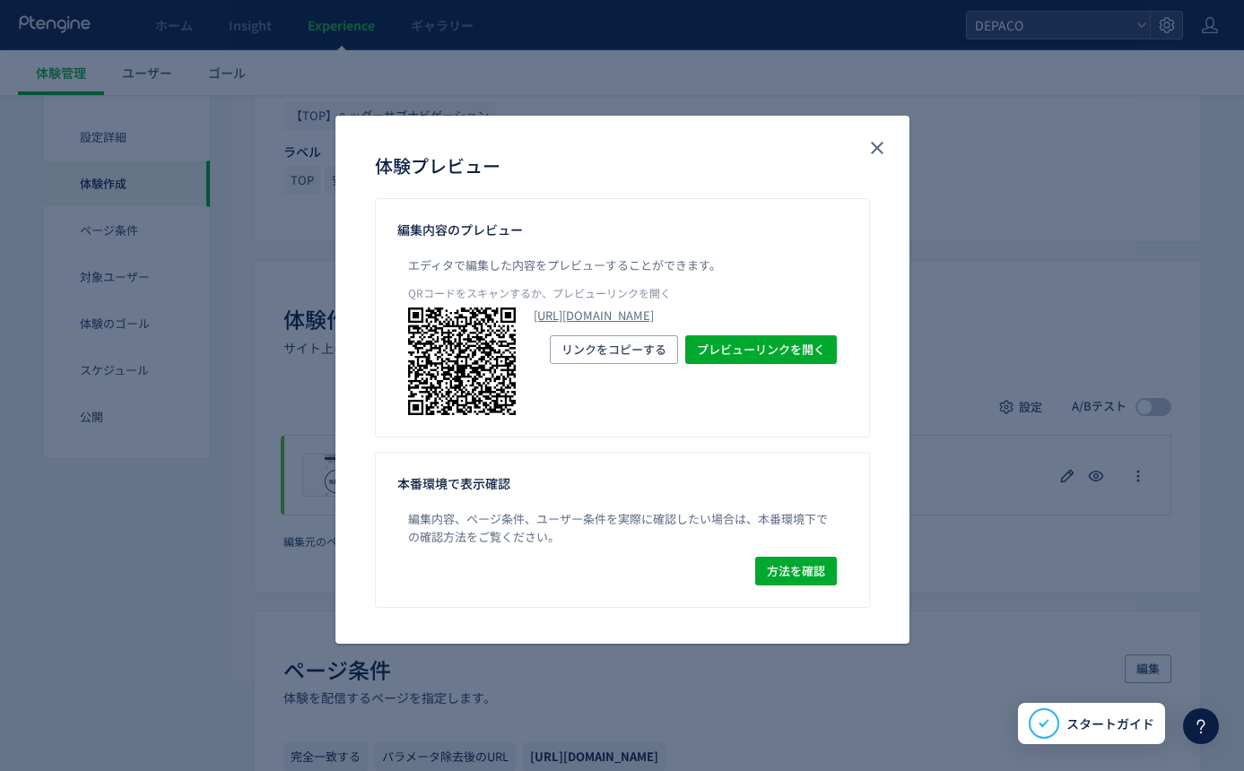
click at [1003, 517] on div "体験プレビュー 編集内容のプレビュー エディタで編集した内容をプレビューすることができます。 QRコードをスキャンするか、プレビューリンクを開く https:…" at bounding box center [622, 385] width 1244 height 771
click at [1010, 561] on div "体験プレビュー 編集内容のプレビュー エディタで編集した内容をプレビューすることができます。 QRコードをスキャンするか、プレビューリンクを開く https:…" at bounding box center [622, 385] width 1244 height 771
click at [878, 139] on icon "close" at bounding box center [877, 148] width 22 height 22
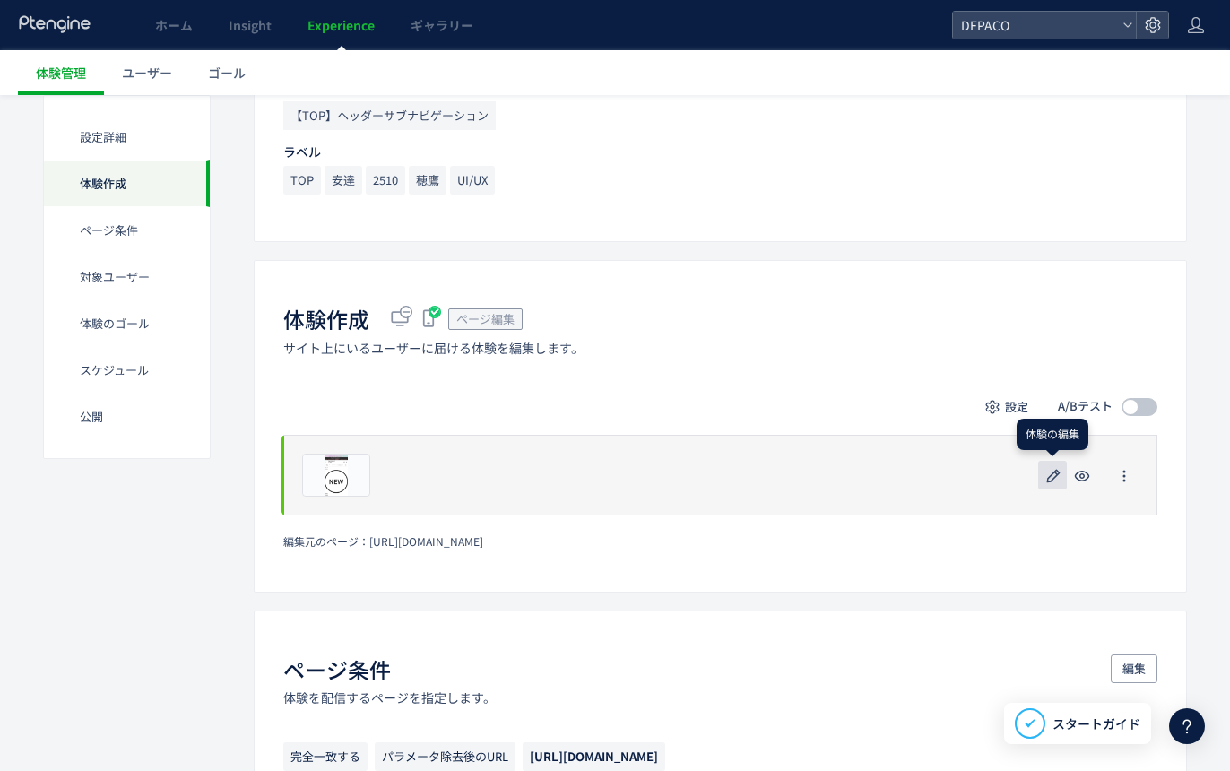
click at [1056, 473] on use "button" at bounding box center [1053, 475] width 13 height 13
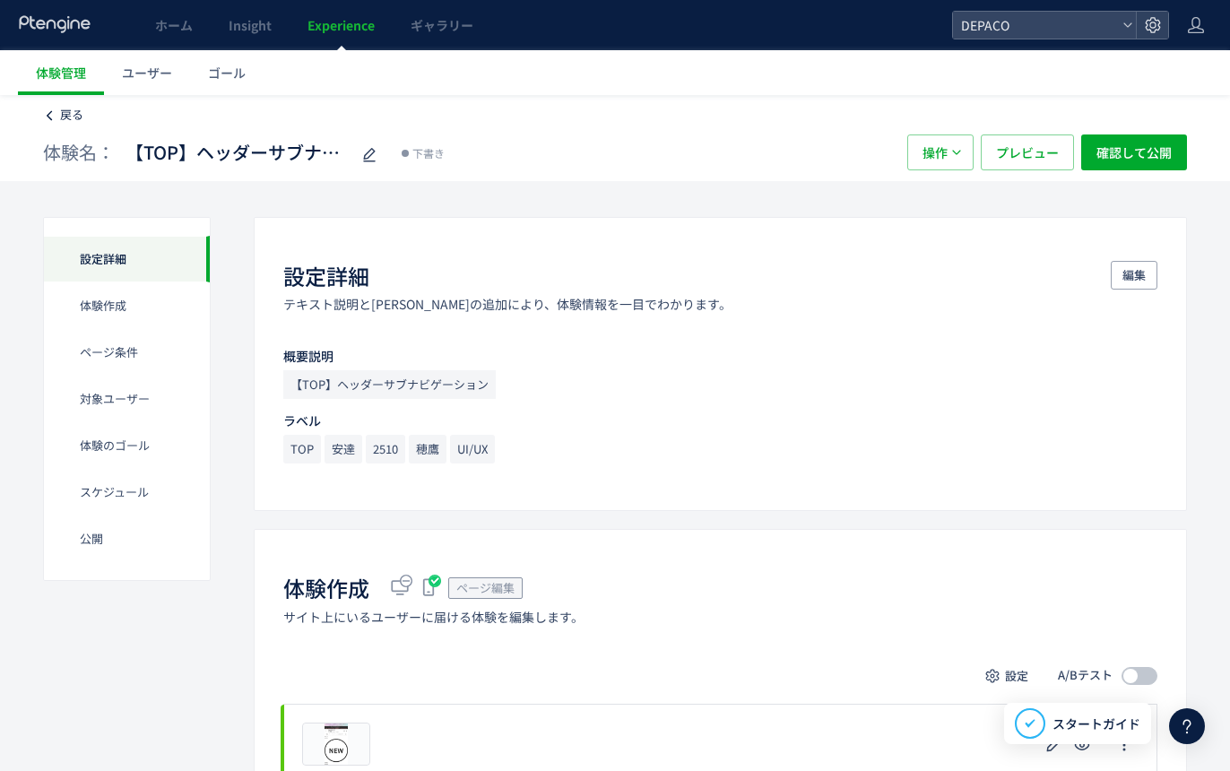
click at [65, 117] on span "戻る" at bounding box center [71, 114] width 23 height 17
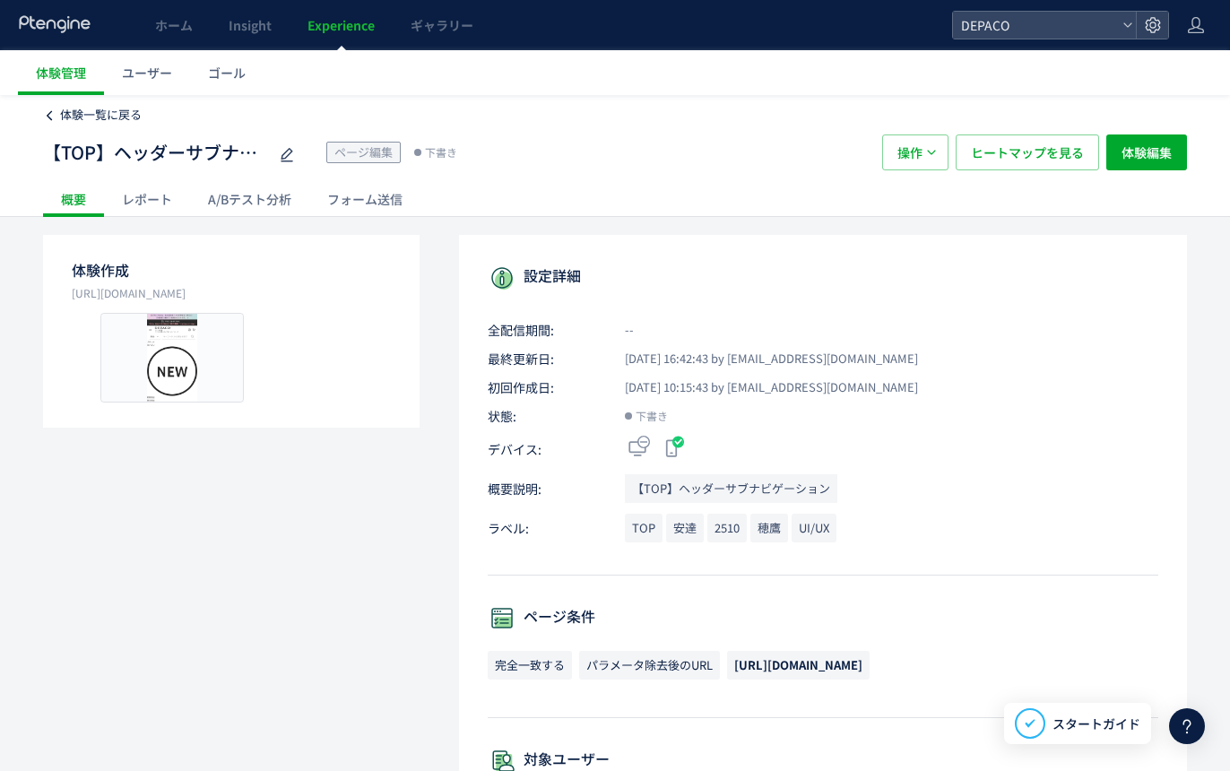
click at [63, 108] on span "体験一覧に戻る" at bounding box center [101, 114] width 82 height 17
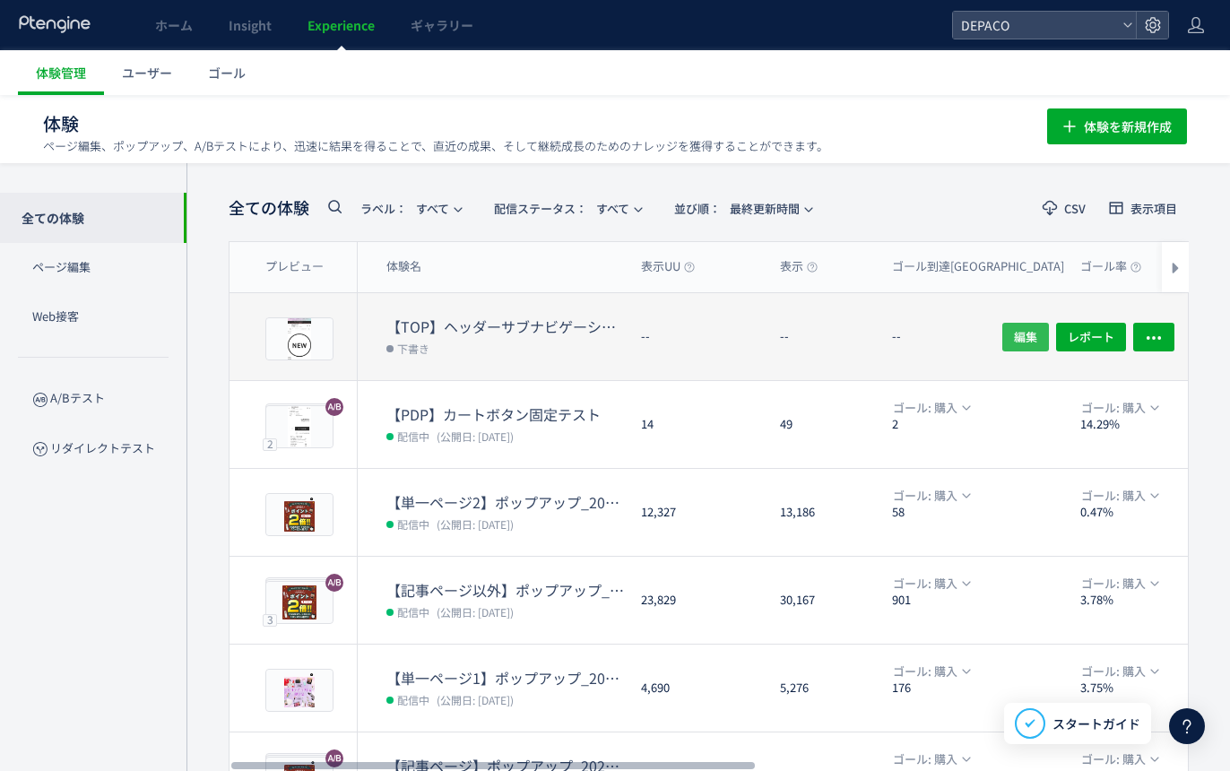
click at [1023, 335] on span "編集" at bounding box center [1025, 336] width 23 height 29
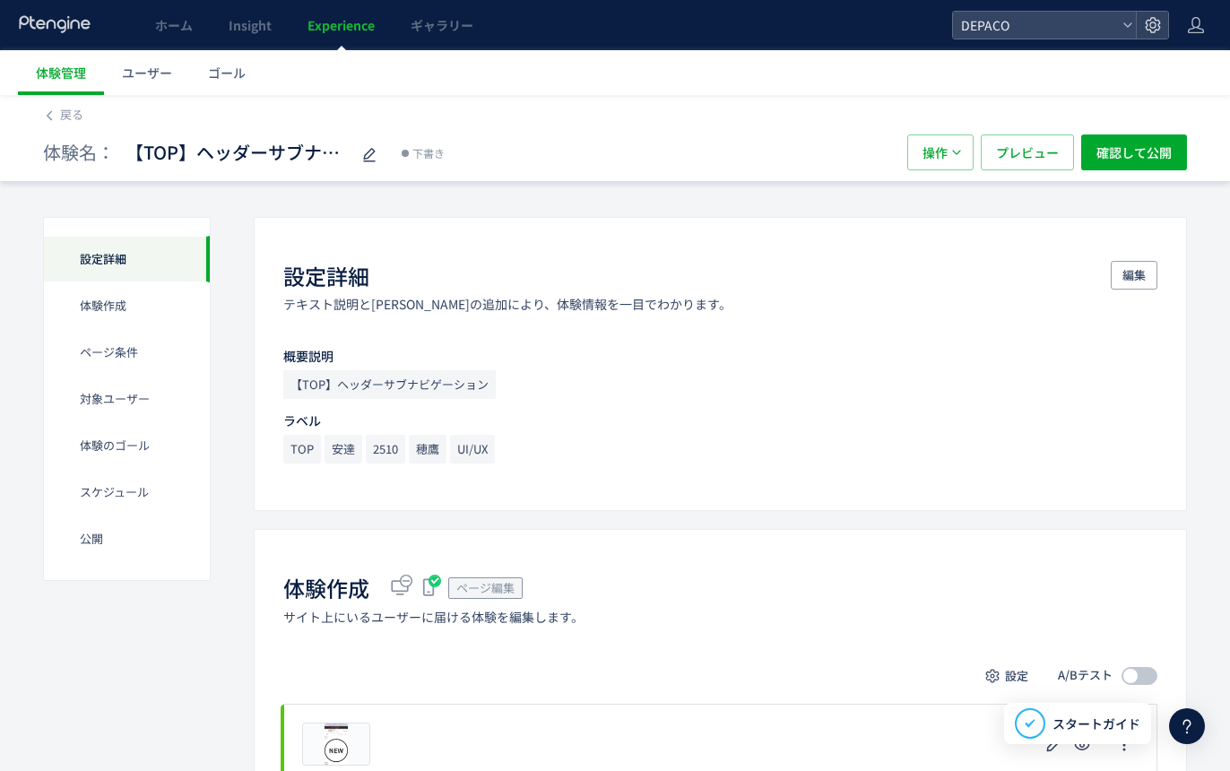
scroll to position [269, 0]
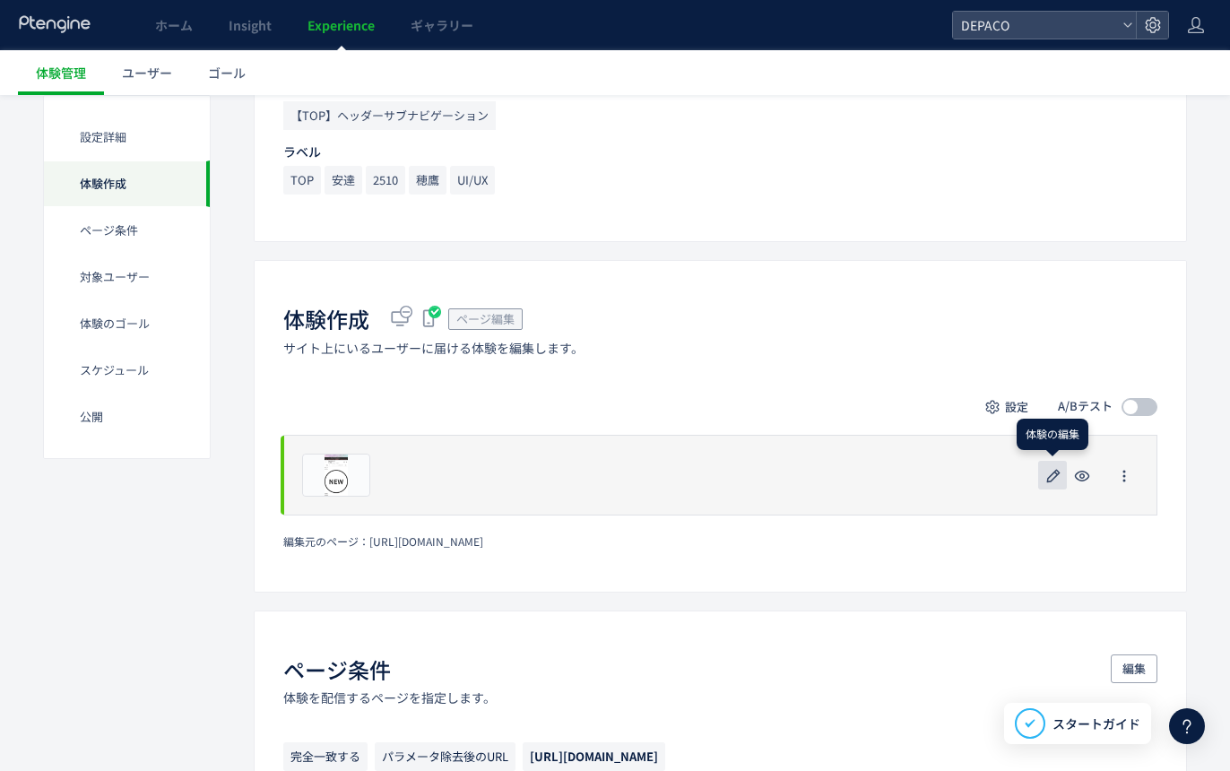
click at [1050, 475] on icon "button" at bounding box center [1054, 476] width 22 height 22
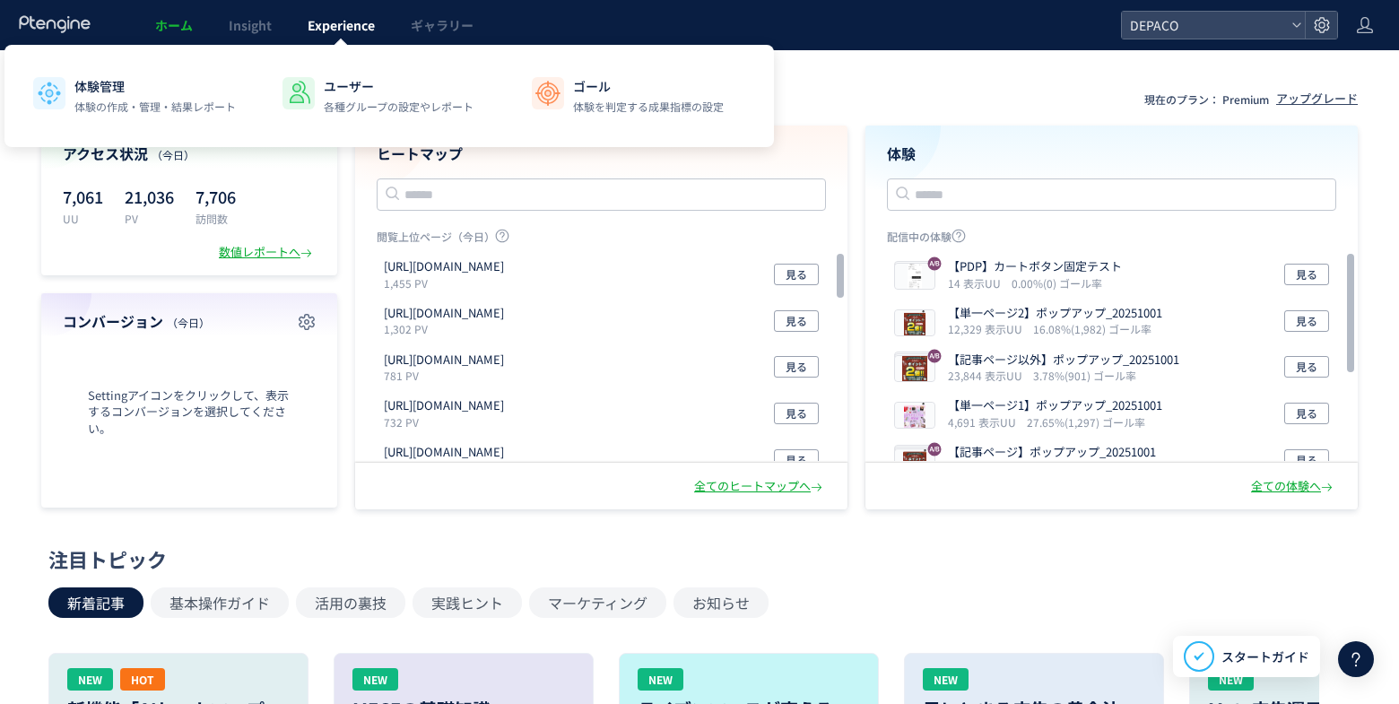
click at [358, 20] on span "Experience" at bounding box center [341, 25] width 67 height 18
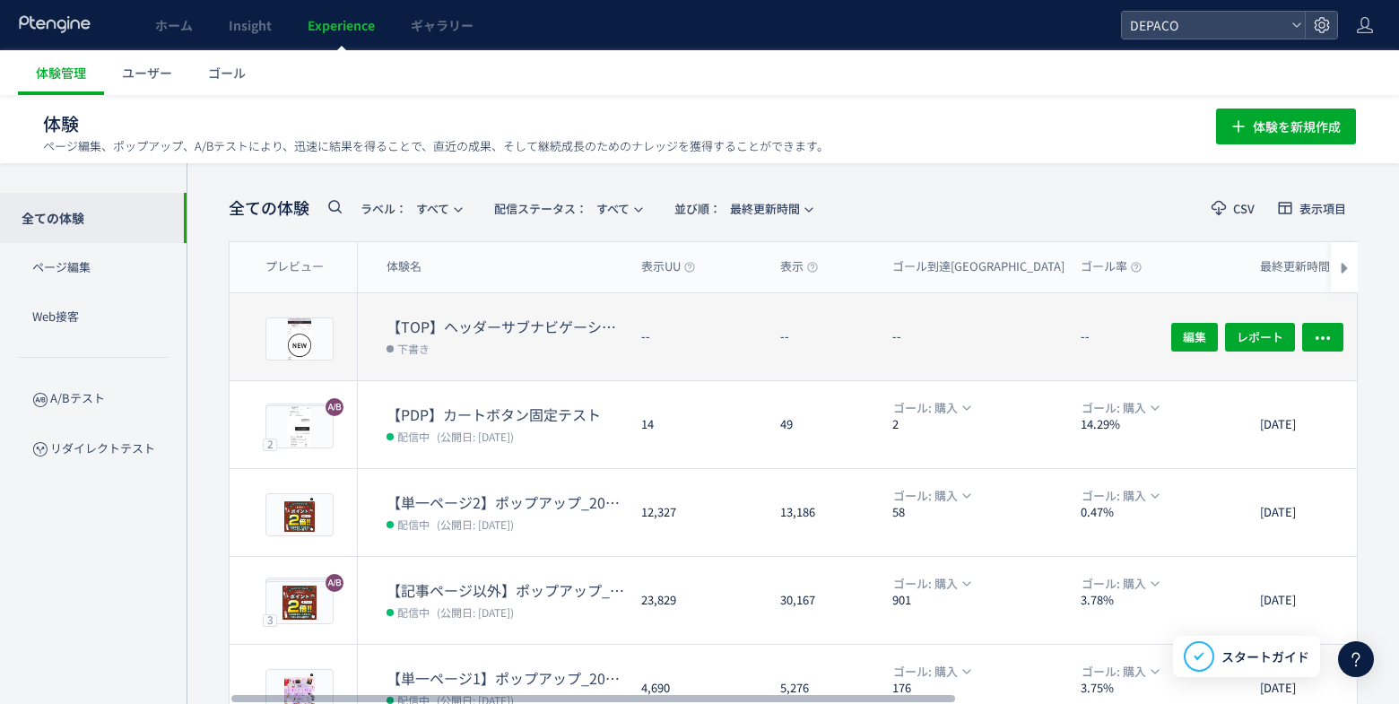
click at [456, 340] on dd "下書き" at bounding box center [506, 347] width 240 height 23
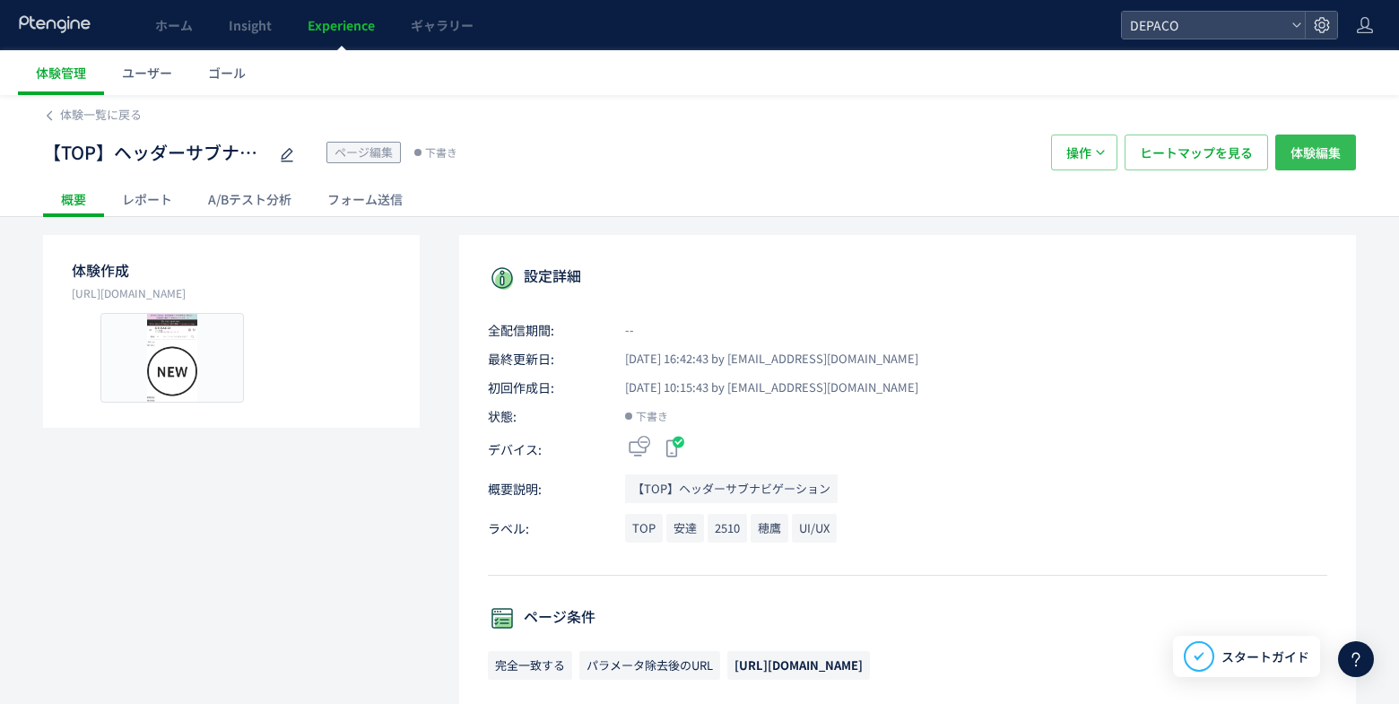
click at [1324, 154] on span "体験編集" at bounding box center [1315, 152] width 50 height 36
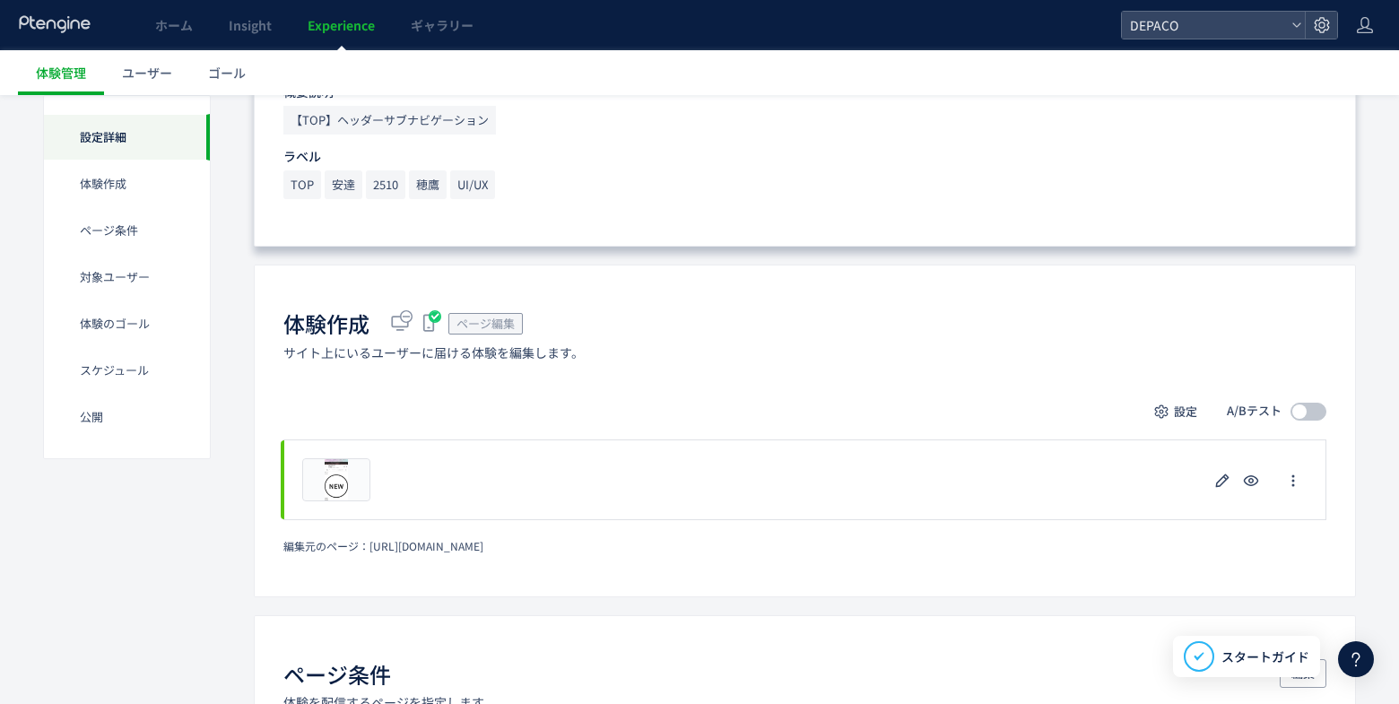
scroll to position [359, 0]
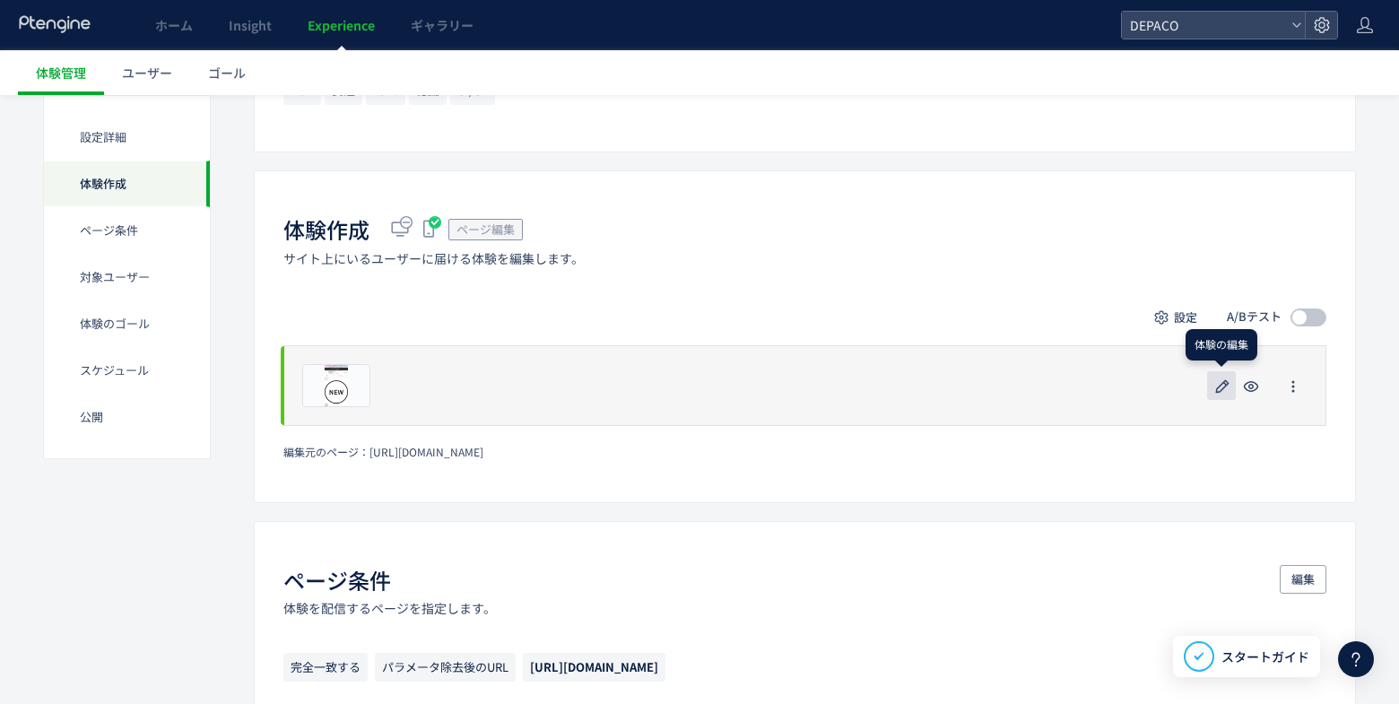
click at [1220, 386] on use "button" at bounding box center [1222, 385] width 13 height 13
